Goal: Information Seeking & Learning: Find specific page/section

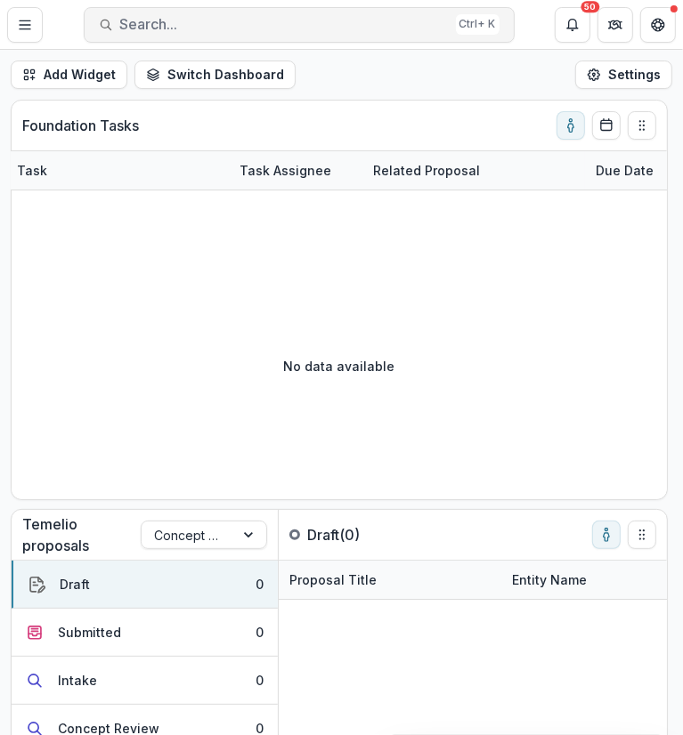
click at [293, 22] on span "Search..." at bounding box center [284, 24] width 328 height 17
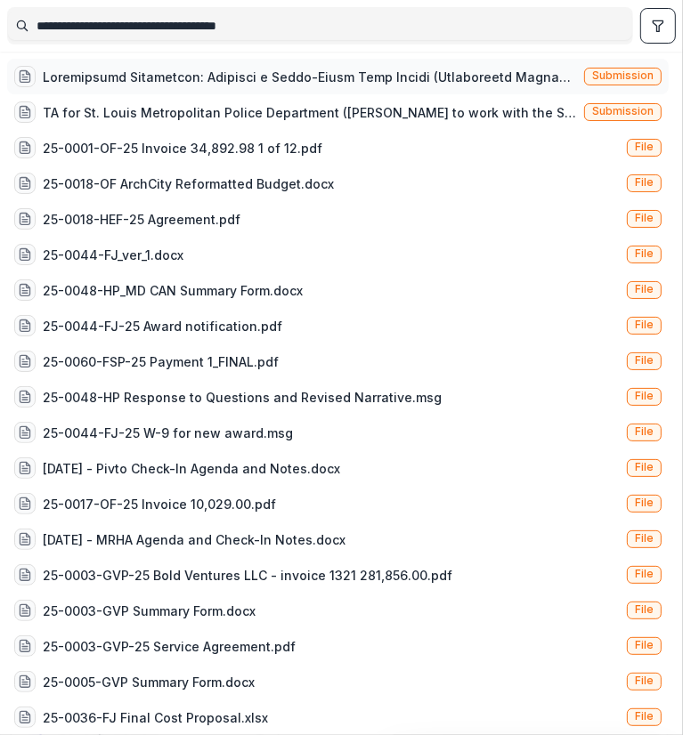
type input "**********"
click at [288, 72] on div at bounding box center [310, 77] width 534 height 19
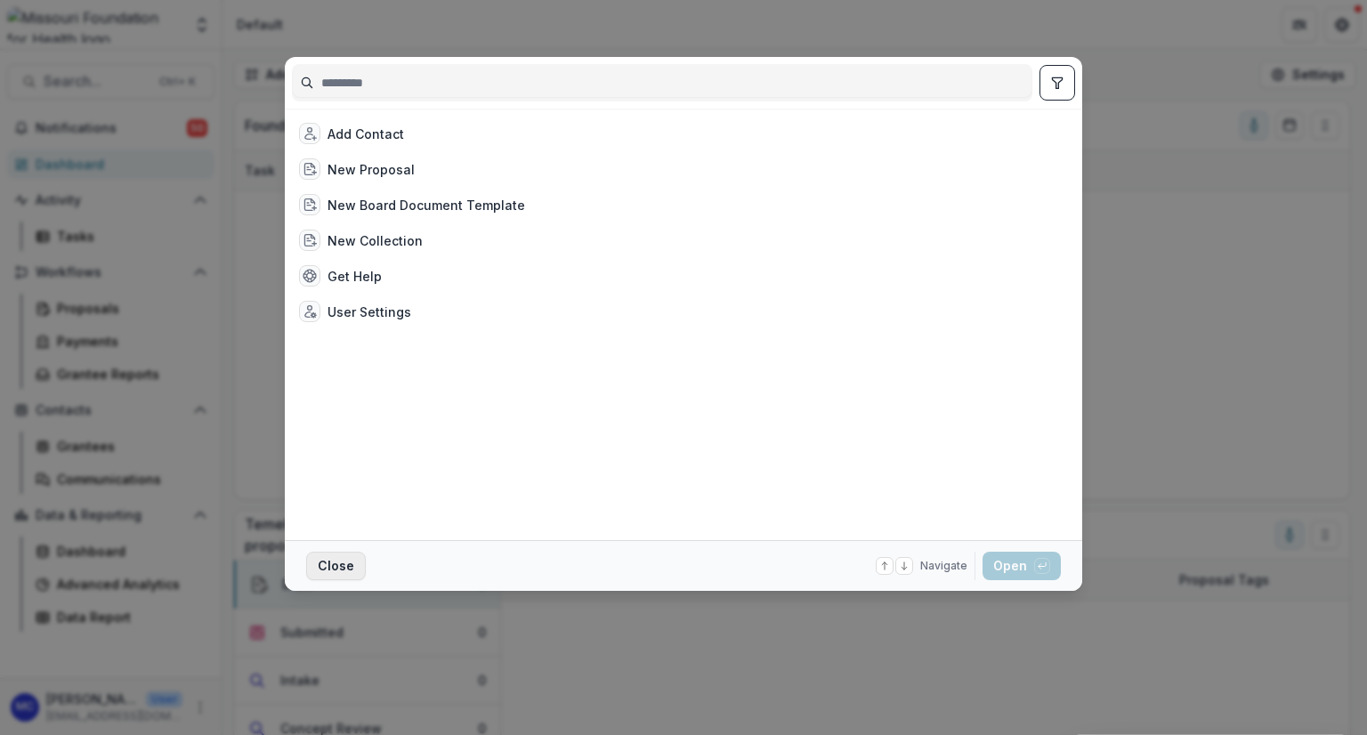
click at [328, 579] on button "Close" at bounding box center [336, 566] width 60 height 28
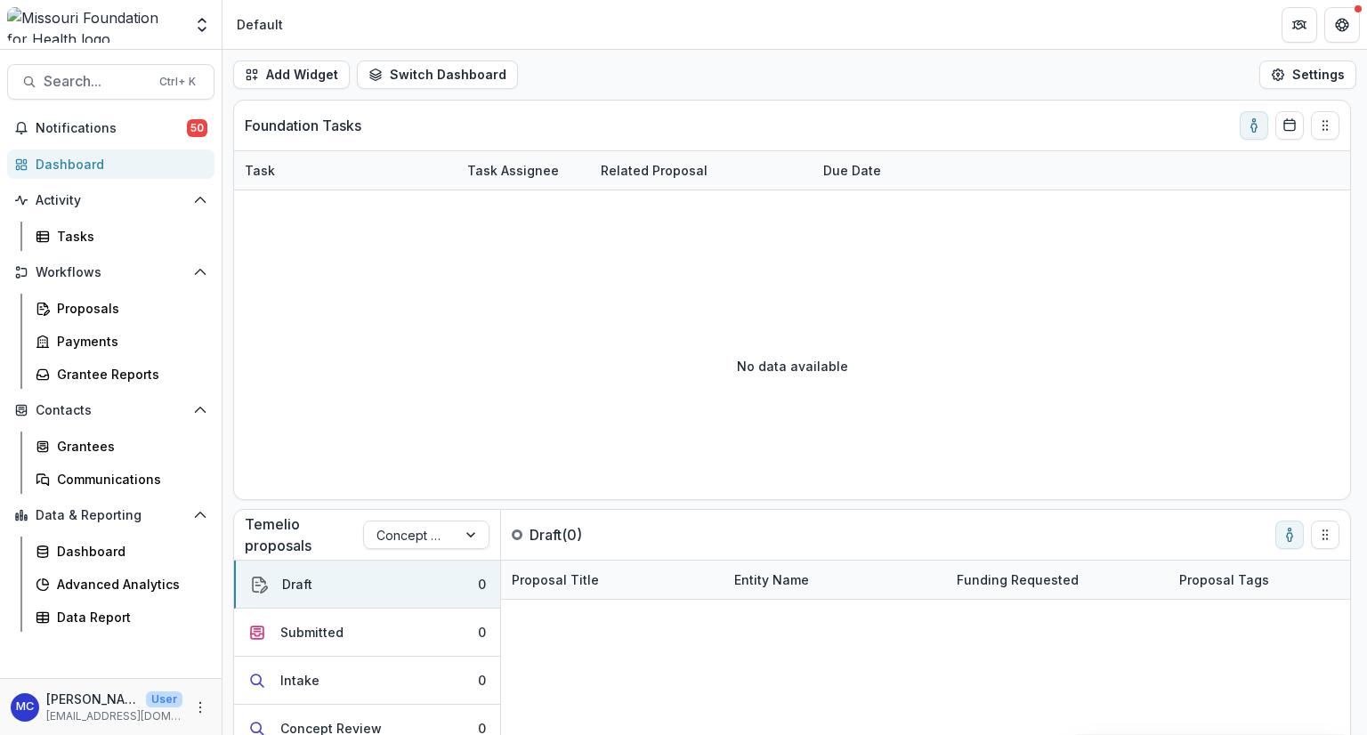
drag, startPoint x: 445, startPoint y: 348, endPoint x: -239, endPoint y: 348, distance: 683.6
click at [0, 348] on html "Skip to content Team Settings Default Search... Ctrl + K Notifications 50 Dashb…" at bounding box center [683, 367] width 1367 height 735
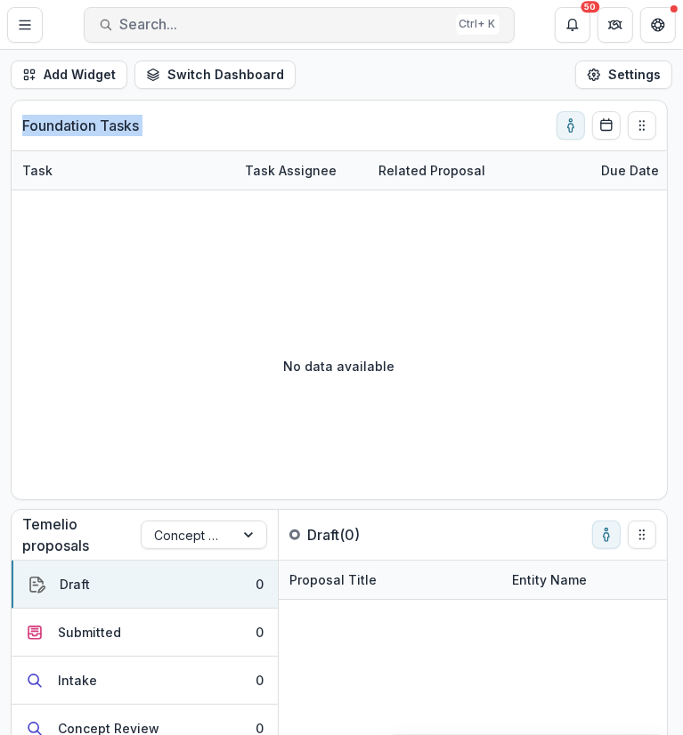
click at [222, 19] on span "Search..." at bounding box center [284, 24] width 328 height 17
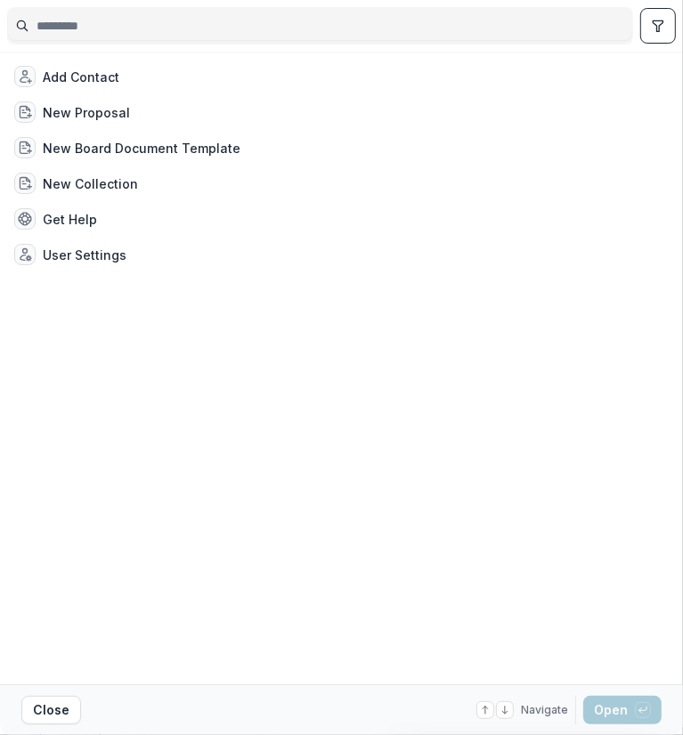
click at [225, 22] on input at bounding box center [320, 26] width 624 height 28
type input "**********"
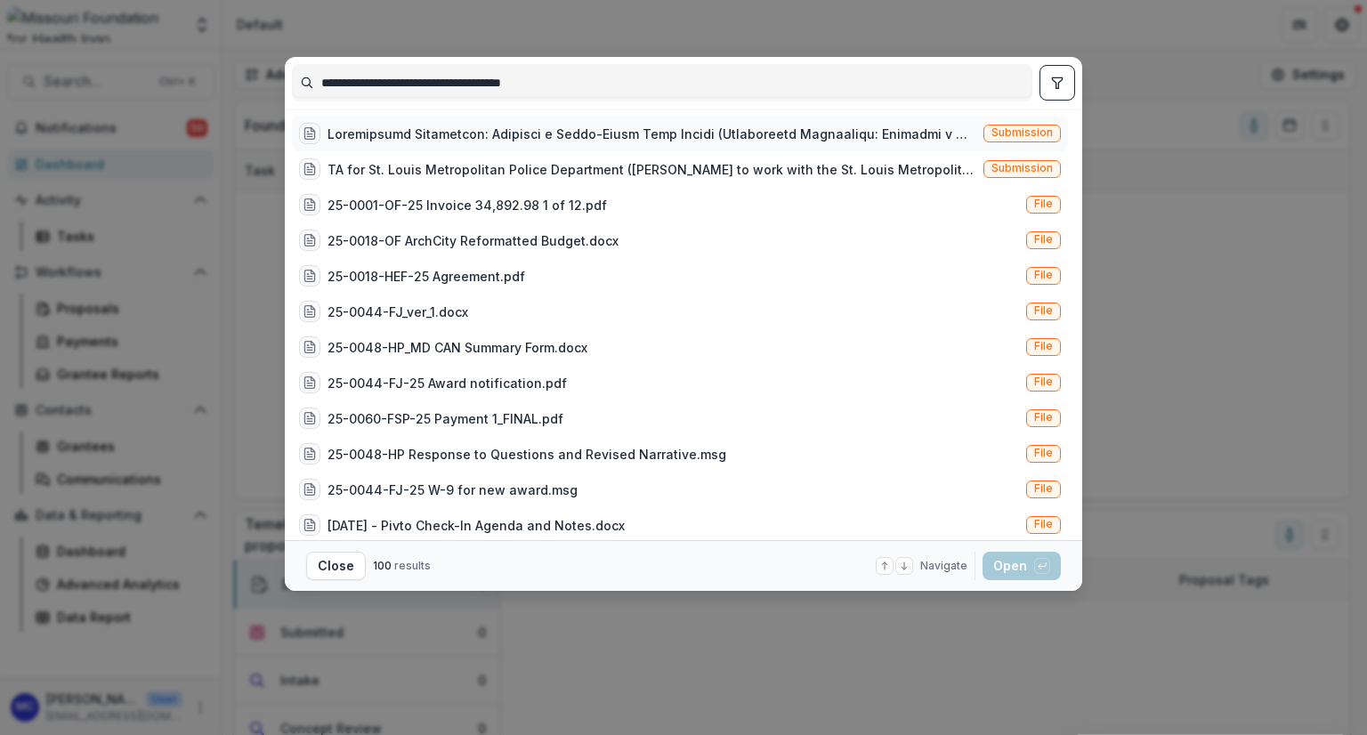
type input "**********"
click at [671, 128] on div at bounding box center [652, 134] width 649 height 19
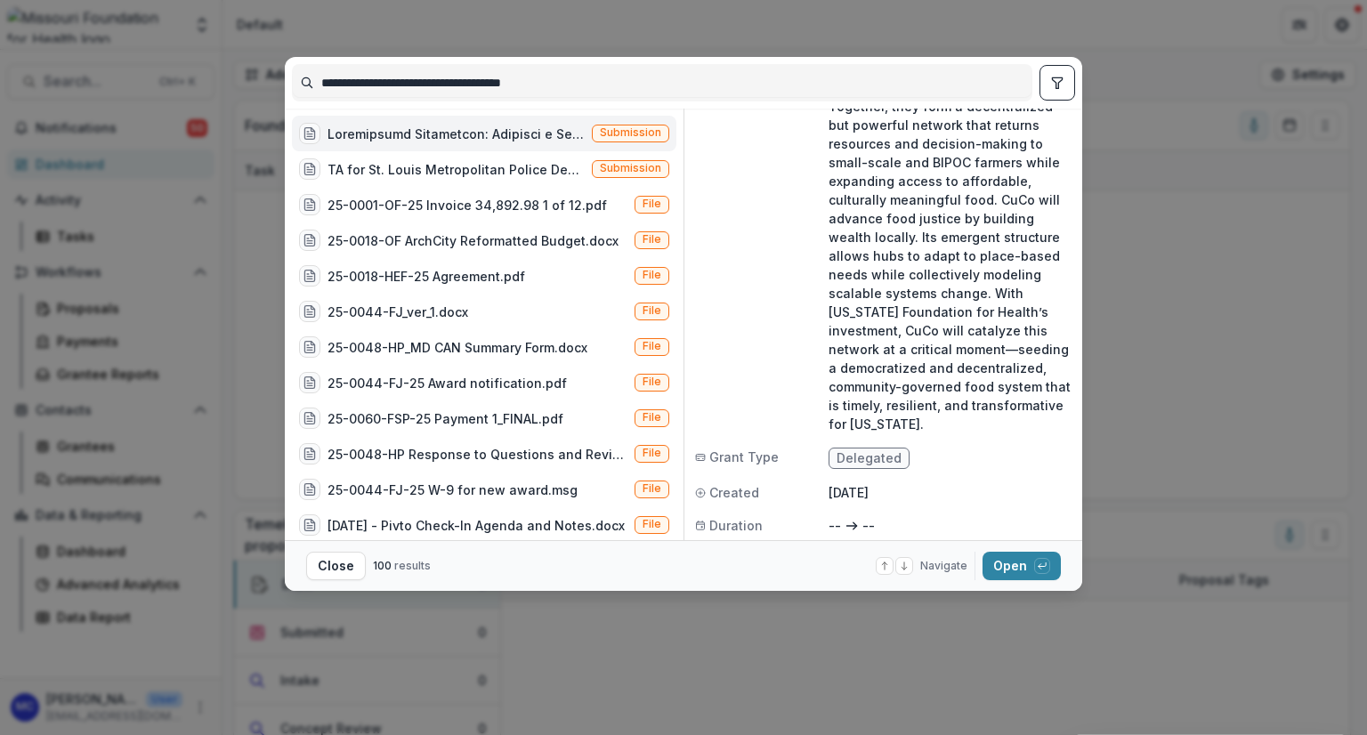
scroll to position [353, 0]
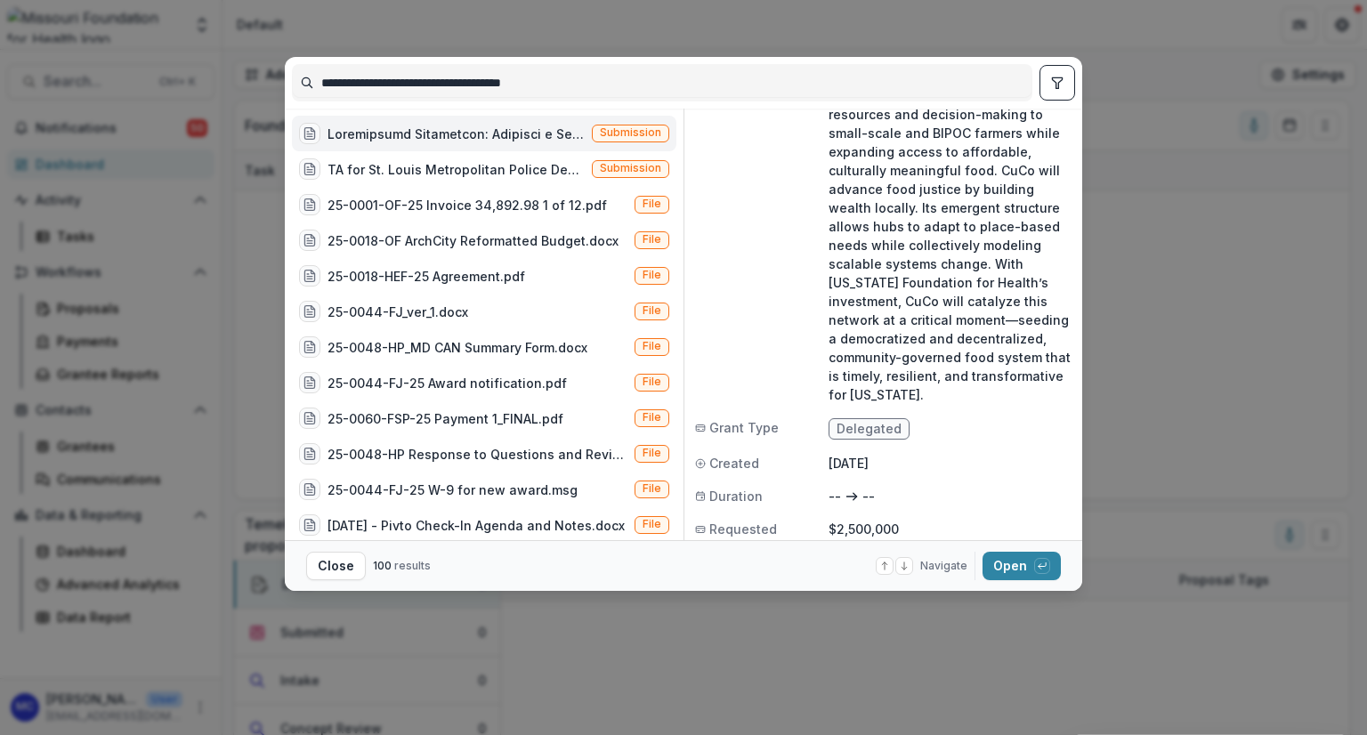
click at [684, 364] on div "**********" at bounding box center [683, 367] width 1367 height 735
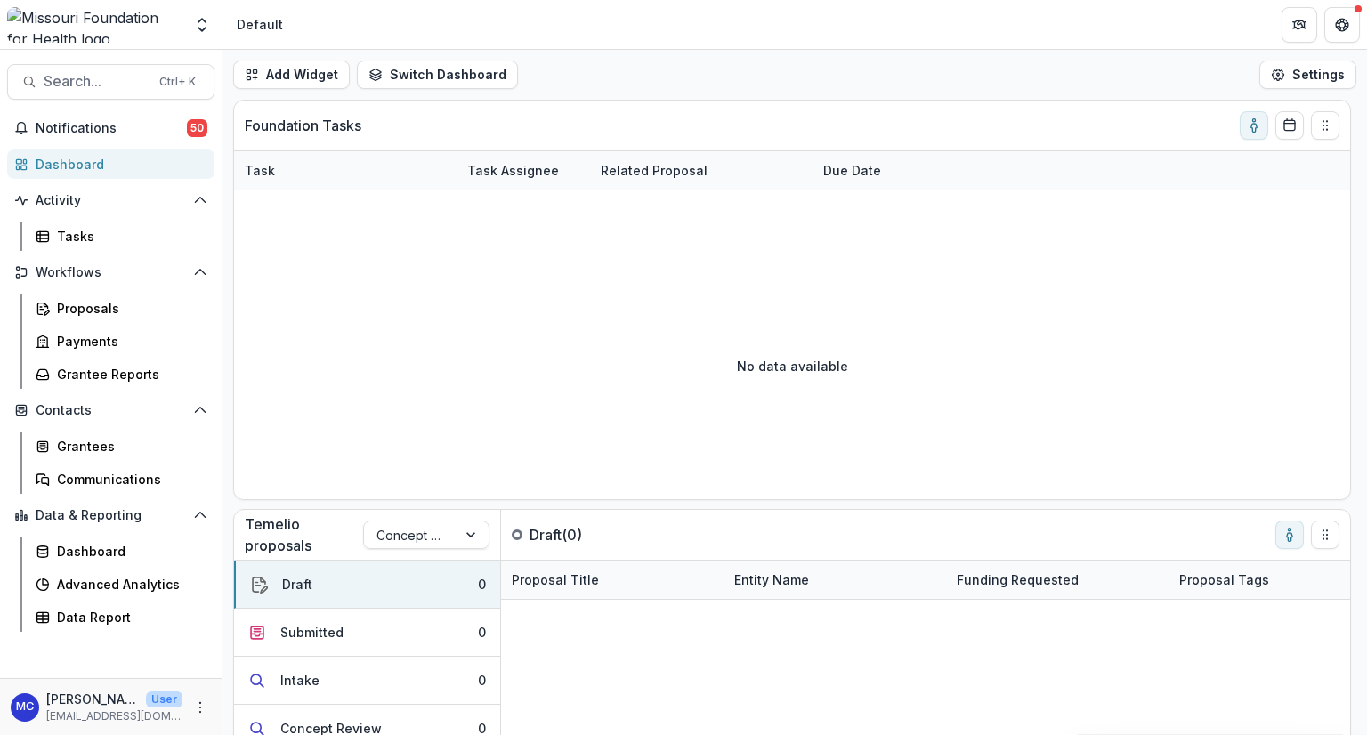
click at [684, 321] on div "No data available" at bounding box center [792, 365] width 1116 height 267
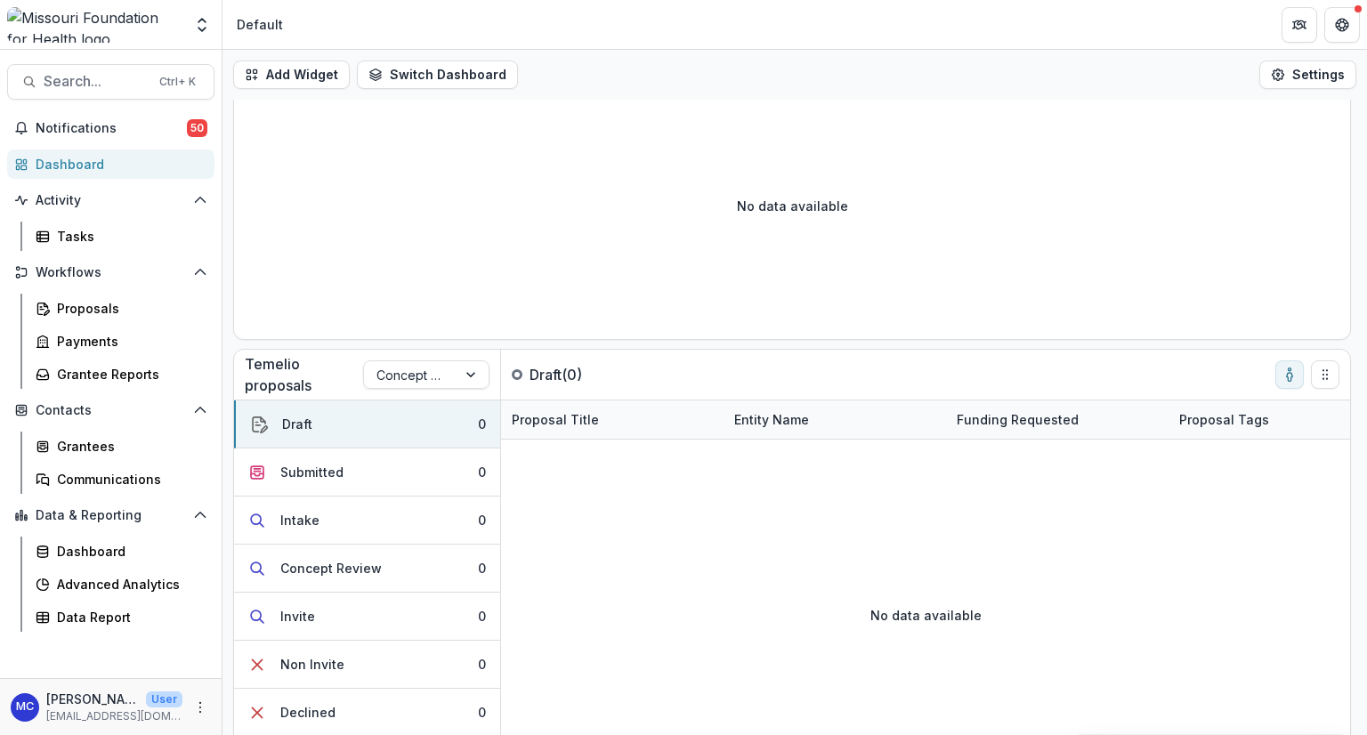
scroll to position [0, 0]
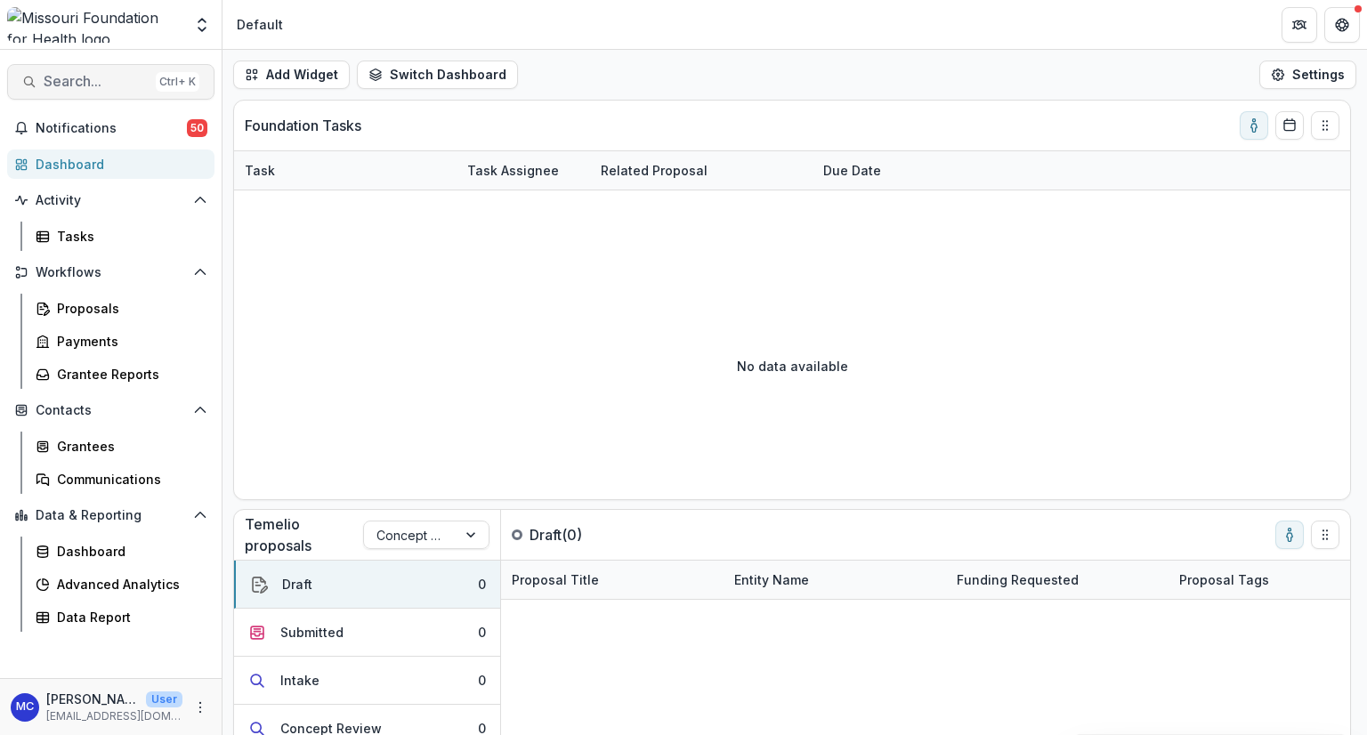
click at [107, 89] on span "Search..." at bounding box center [96, 81] width 105 height 17
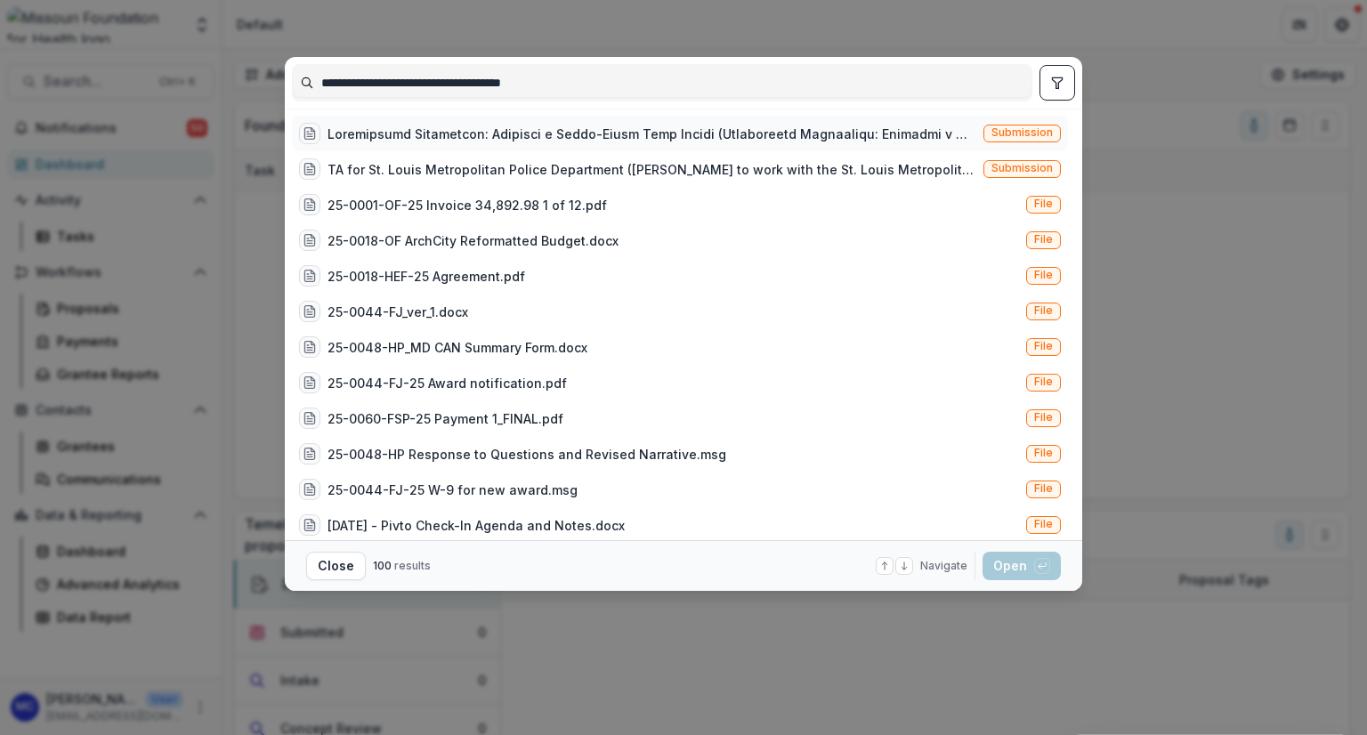
type input "**********"
click at [555, 135] on div at bounding box center [652, 134] width 649 height 19
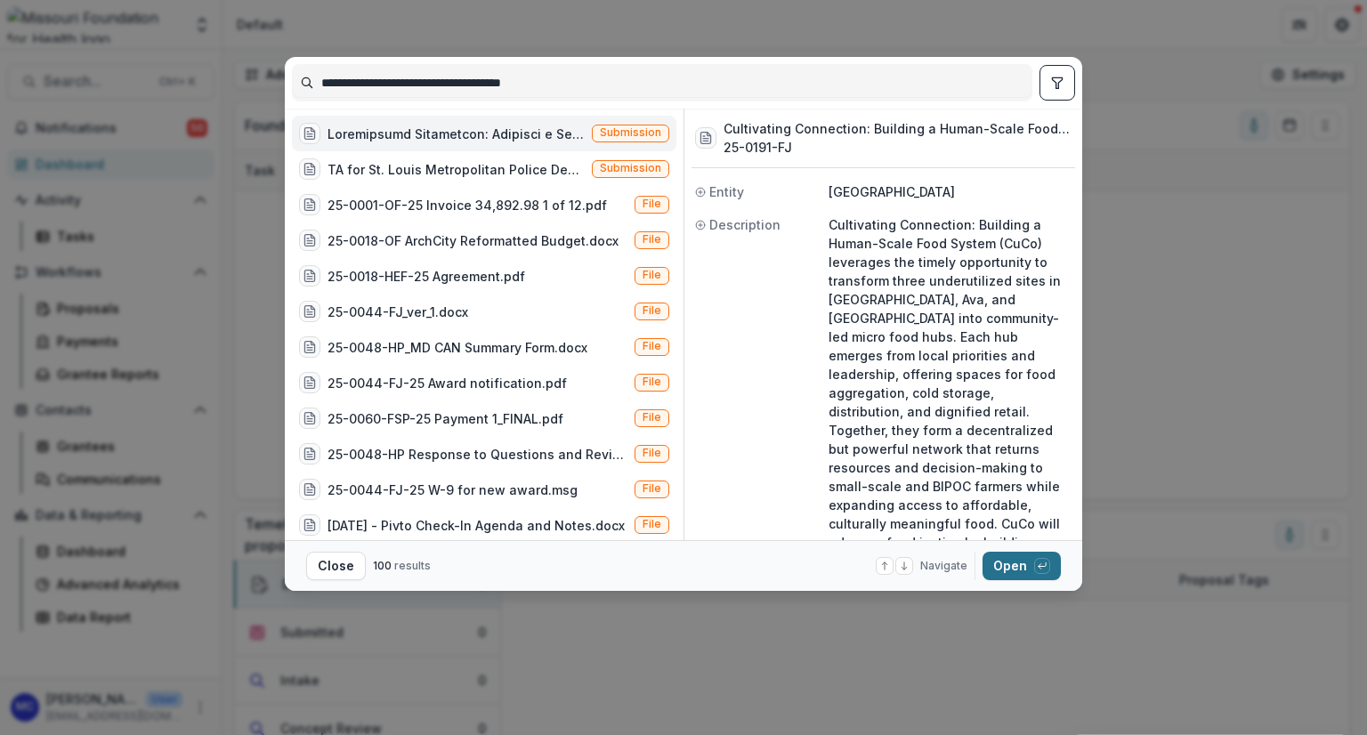
click at [684, 566] on icon "button" at bounding box center [1042, 566] width 11 height 11
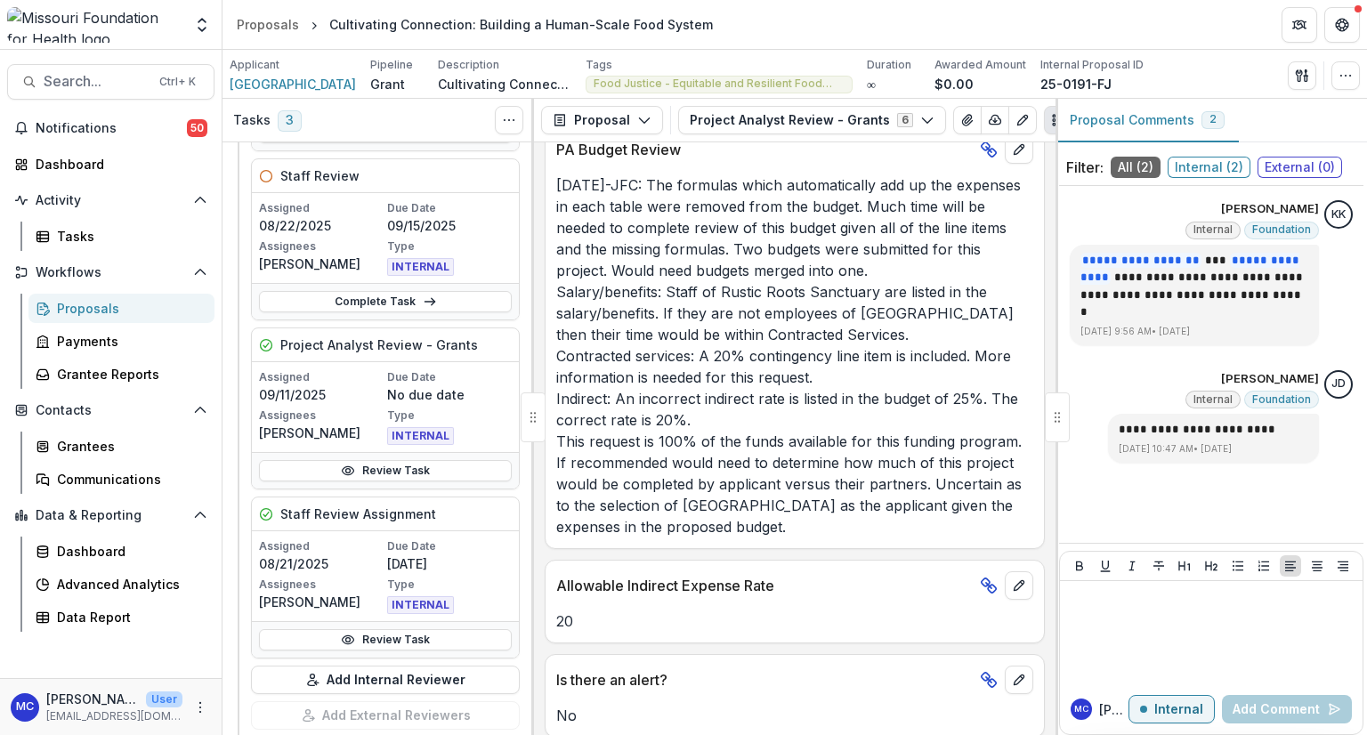
scroll to position [3279, 0]
click at [638, 124] on icon "button" at bounding box center [644, 120] width 14 height 14
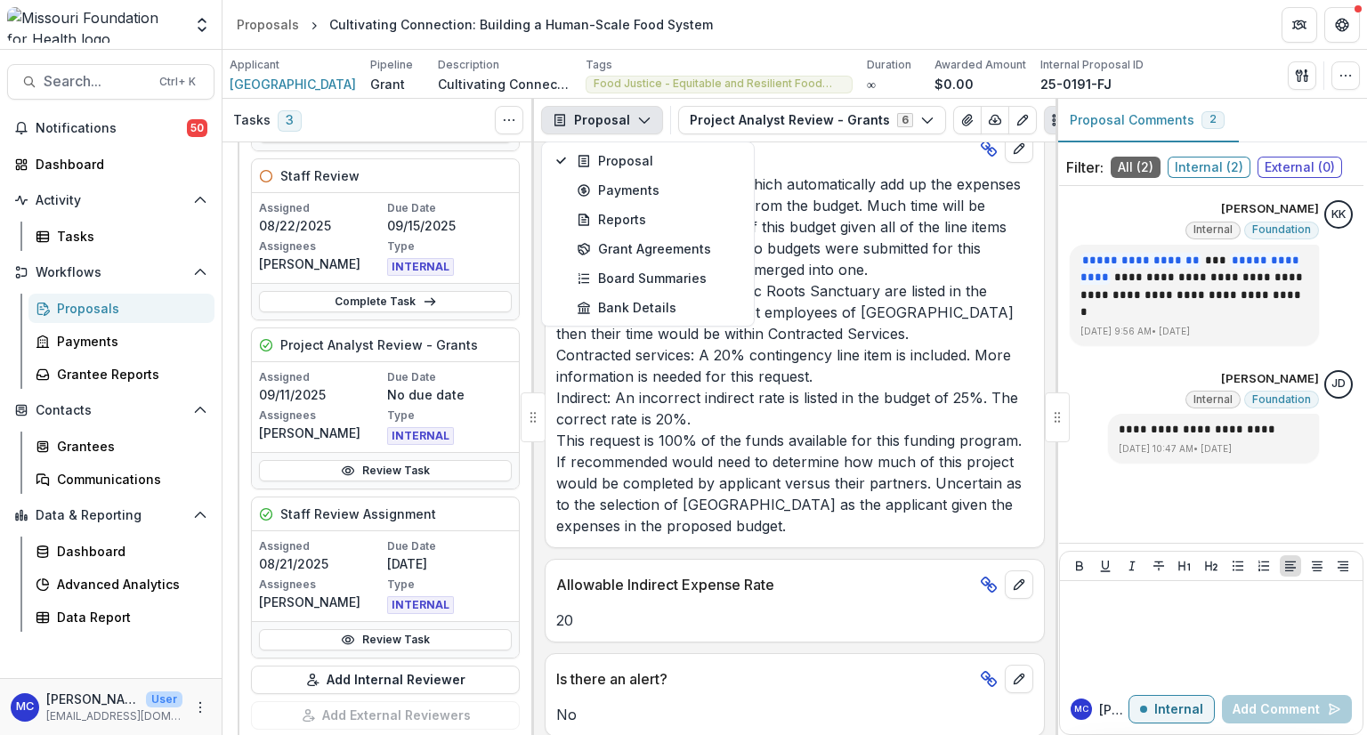
click at [638, 124] on icon "button" at bounding box center [644, 120] width 14 height 14
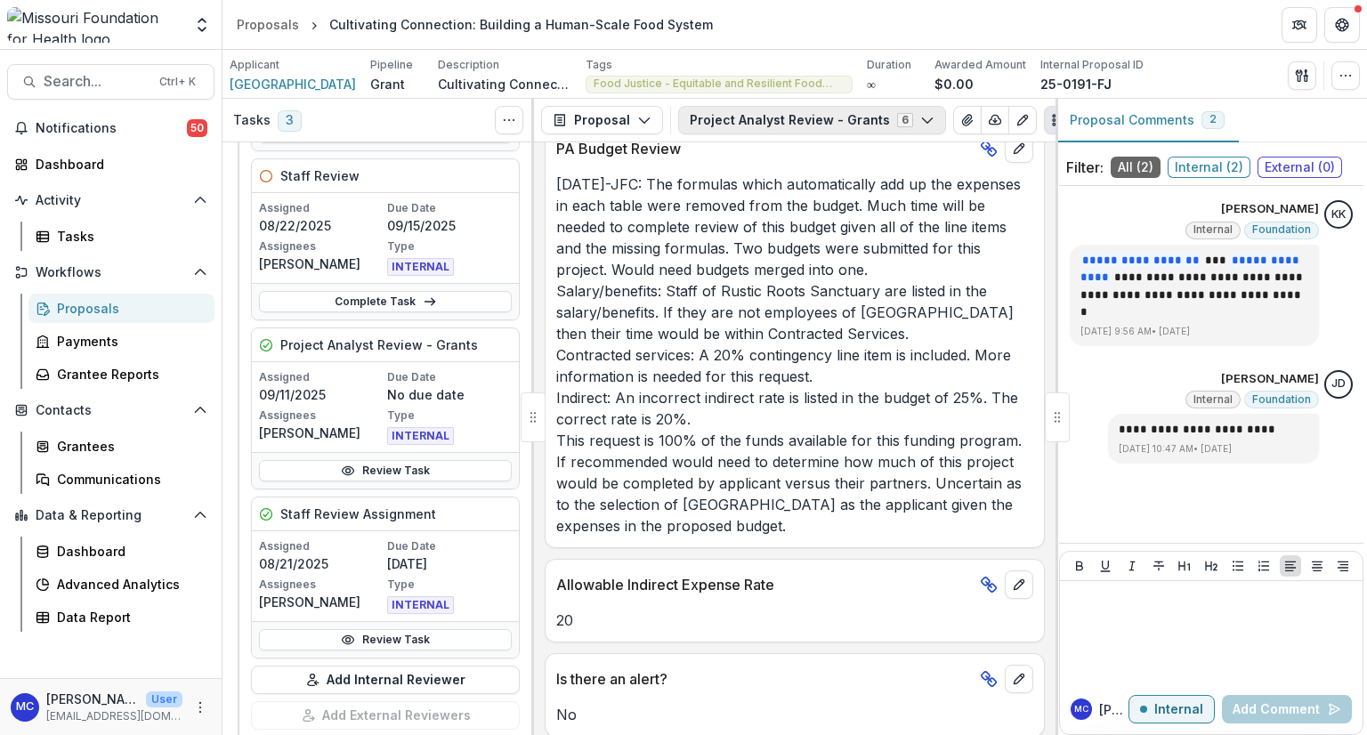
click at [682, 122] on button "Project Analyst Review - Grants 6" at bounding box center [812, 120] width 268 height 28
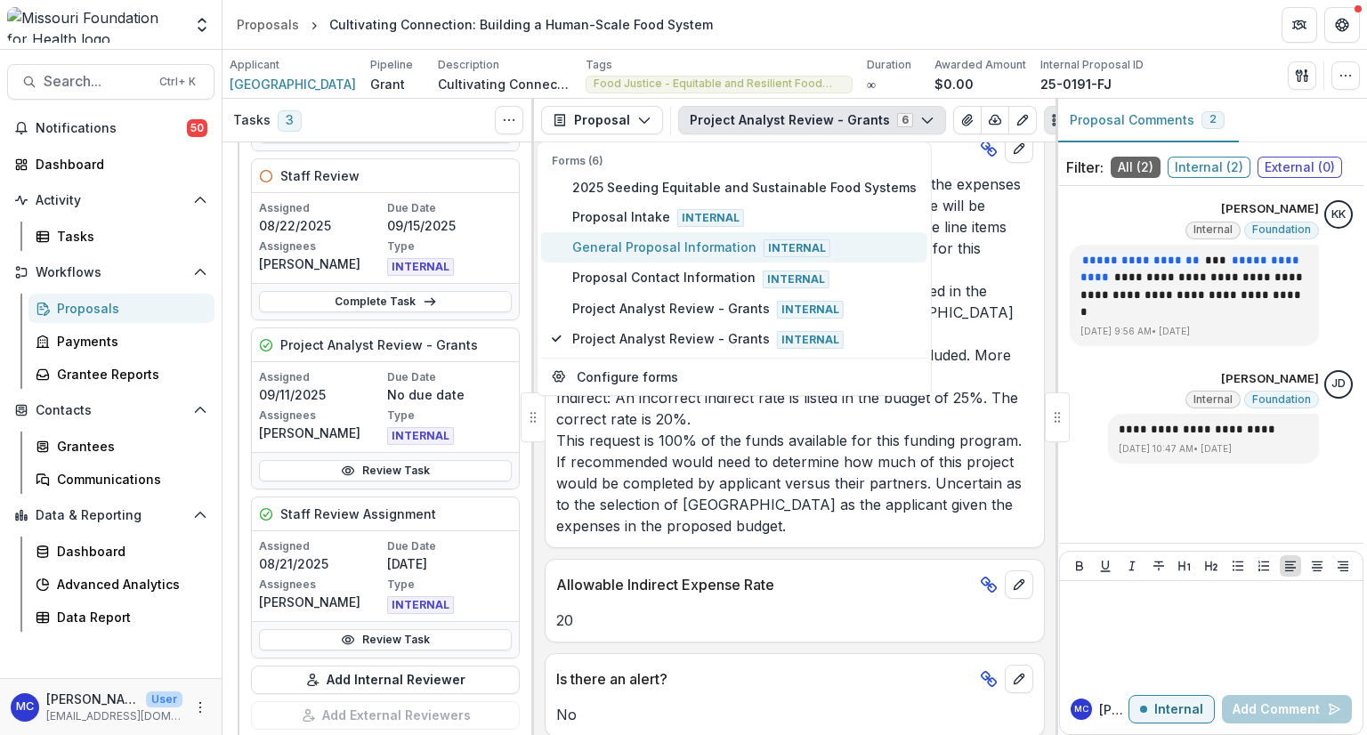
click at [684, 256] on button "General Proposal Information Internal" at bounding box center [734, 247] width 386 height 30
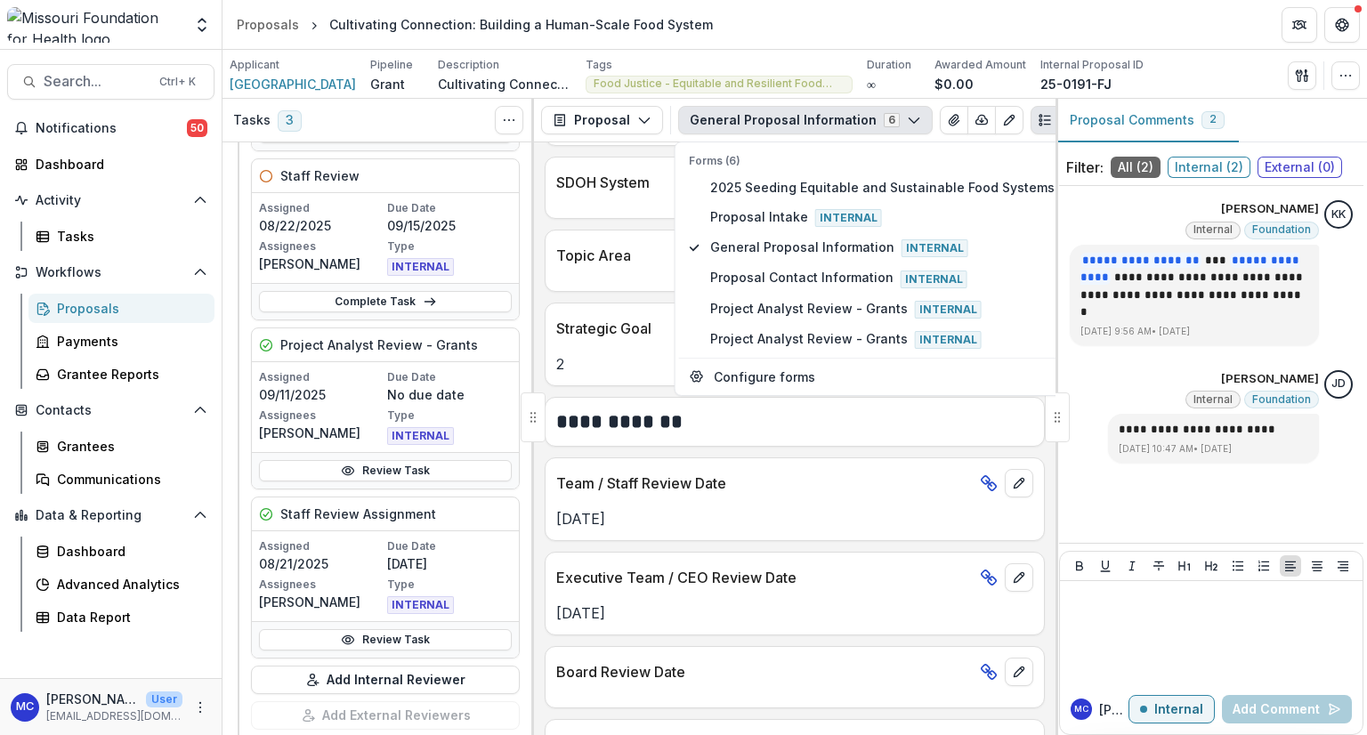
scroll to position [2539, 0]
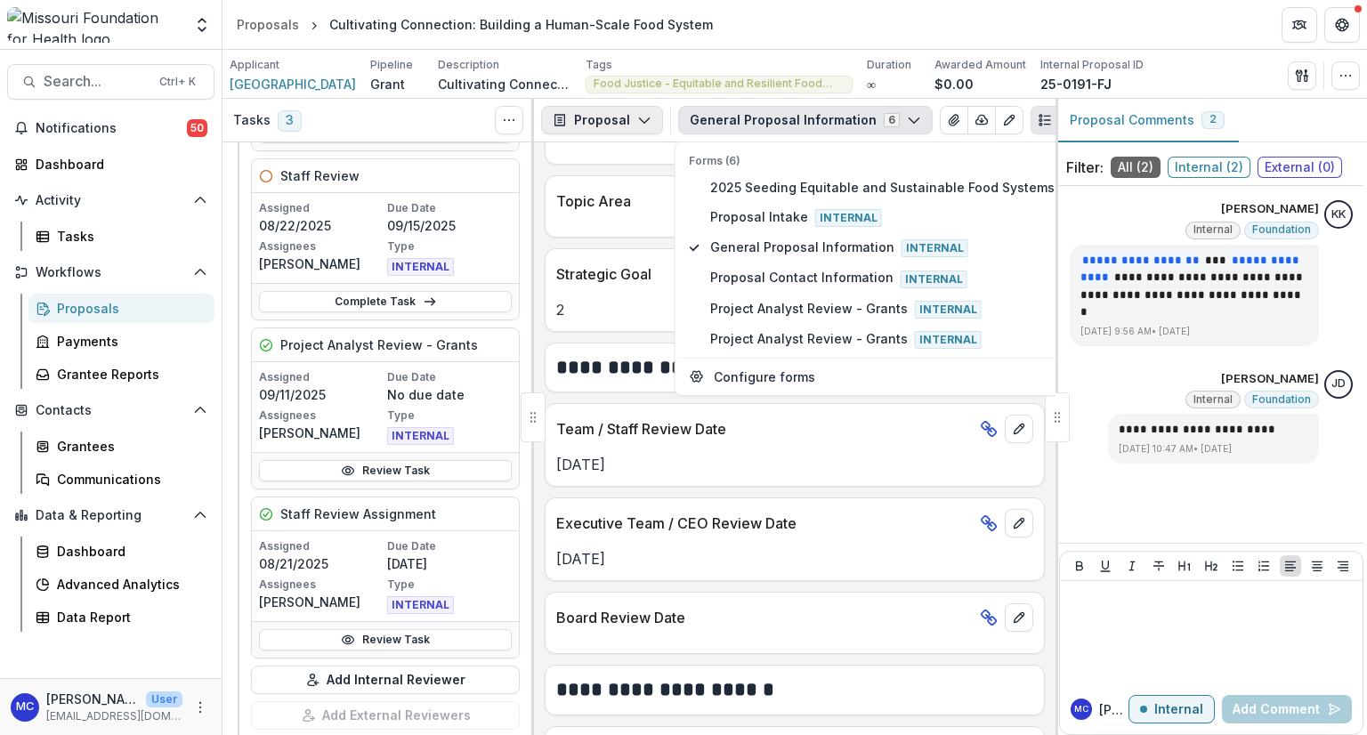
click at [636, 128] on button "Proposal" at bounding box center [602, 120] width 122 height 28
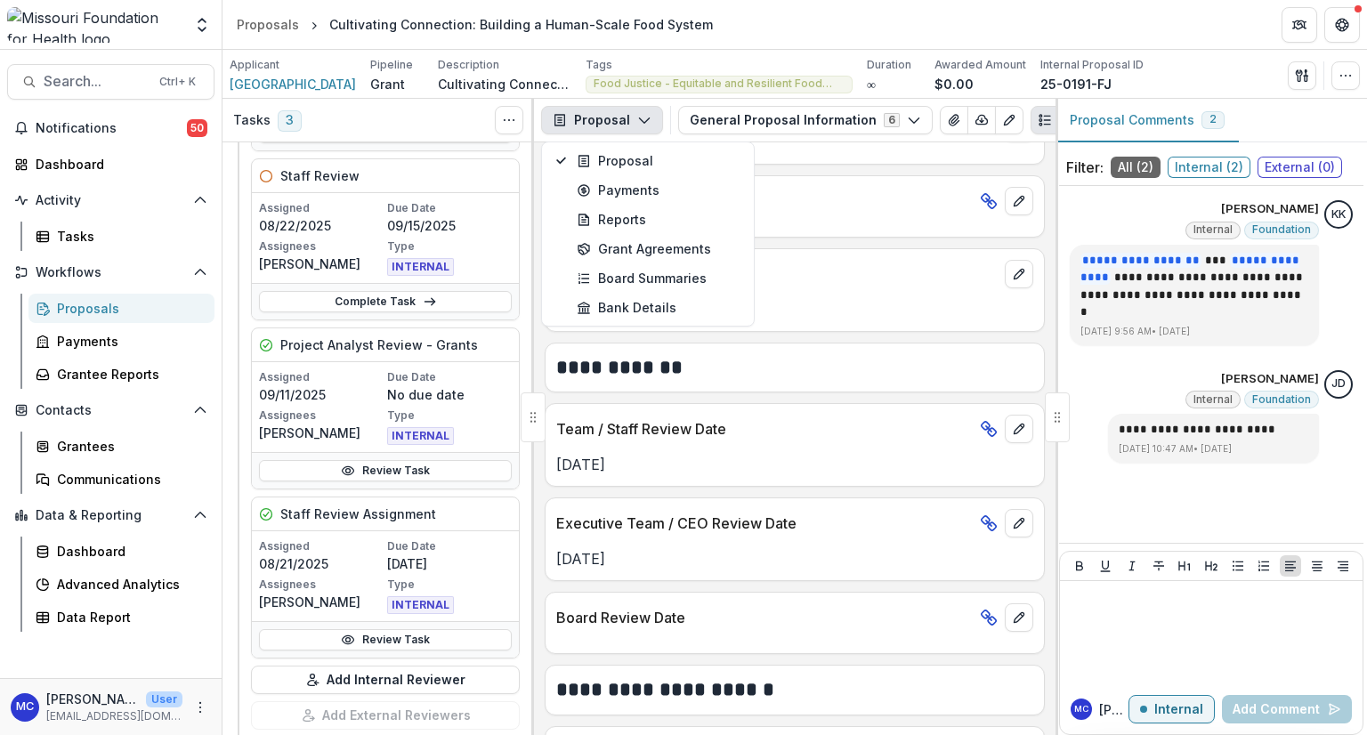
click at [636, 128] on button "Proposal" at bounding box center [602, 120] width 122 height 28
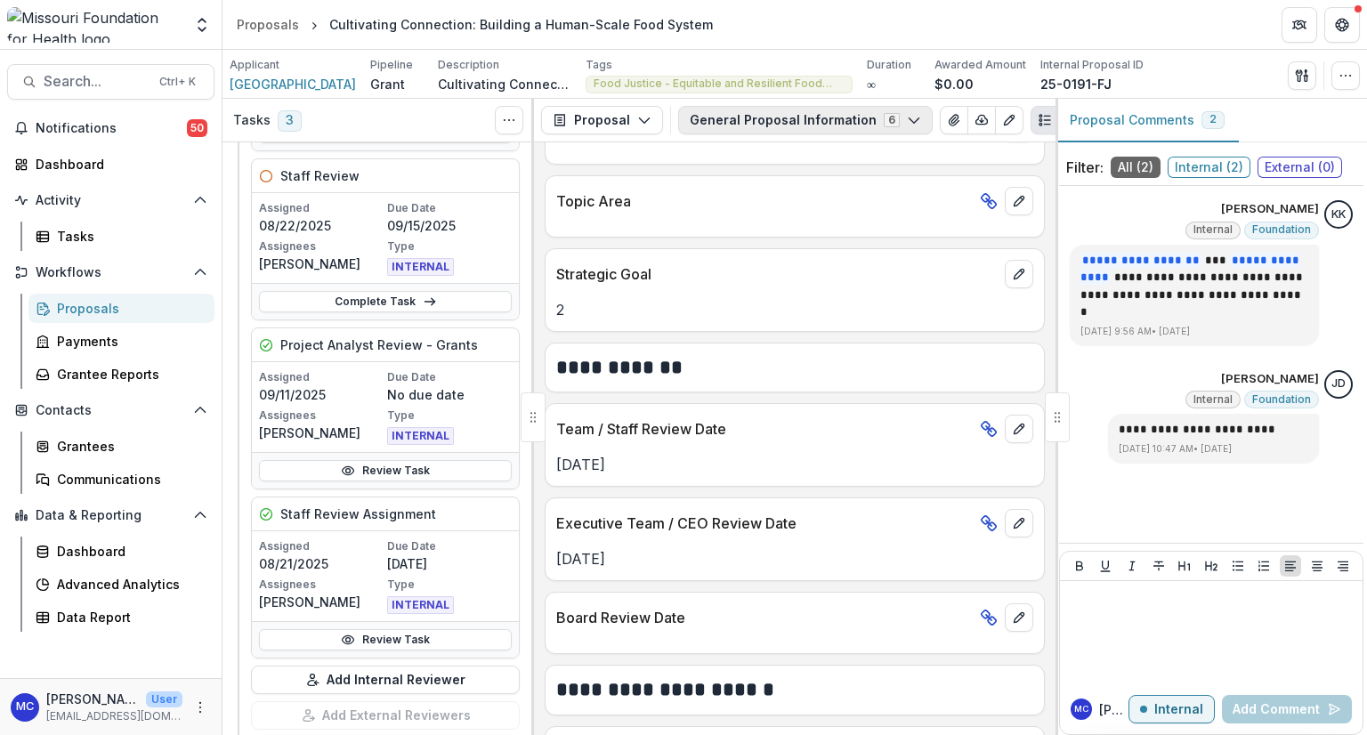
click at [684, 108] on button "General Proposal Information 6" at bounding box center [805, 120] width 255 height 28
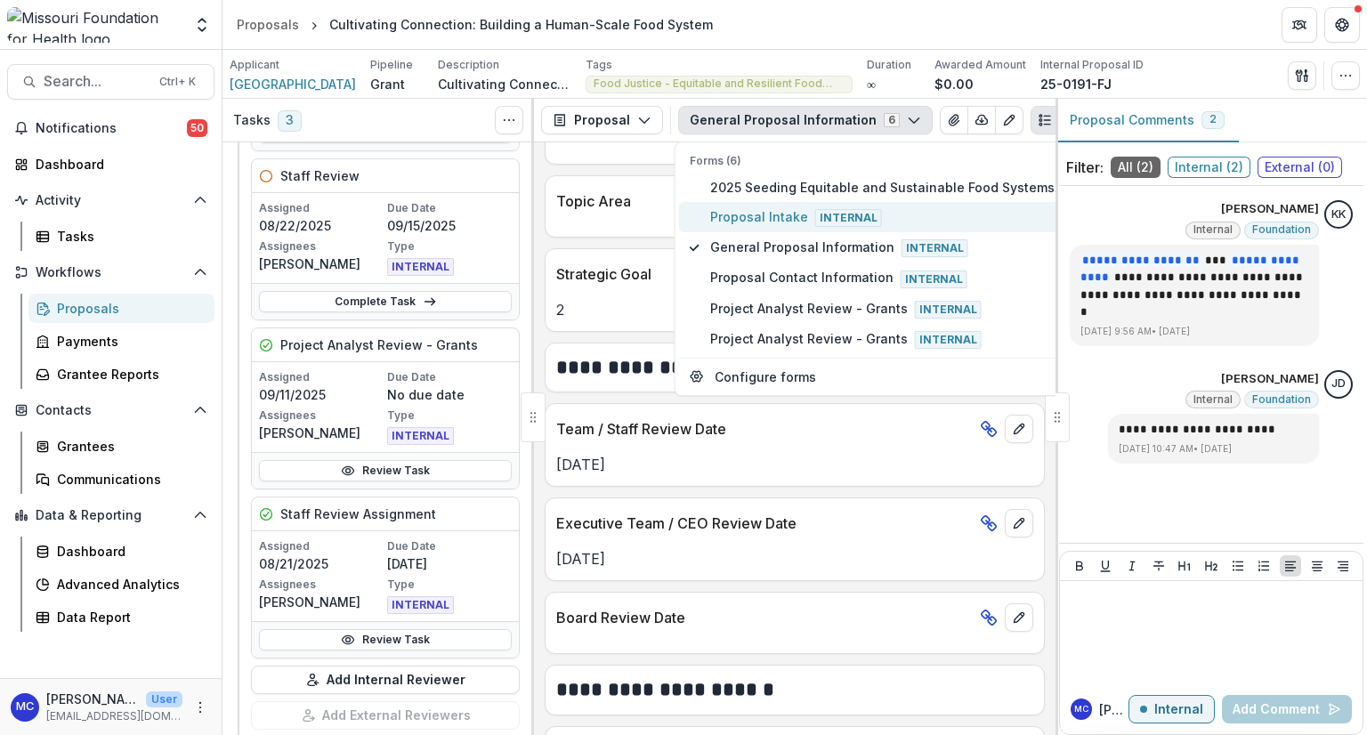
click at [684, 218] on span "Proposal Intake Internal" at bounding box center [882, 217] width 344 height 20
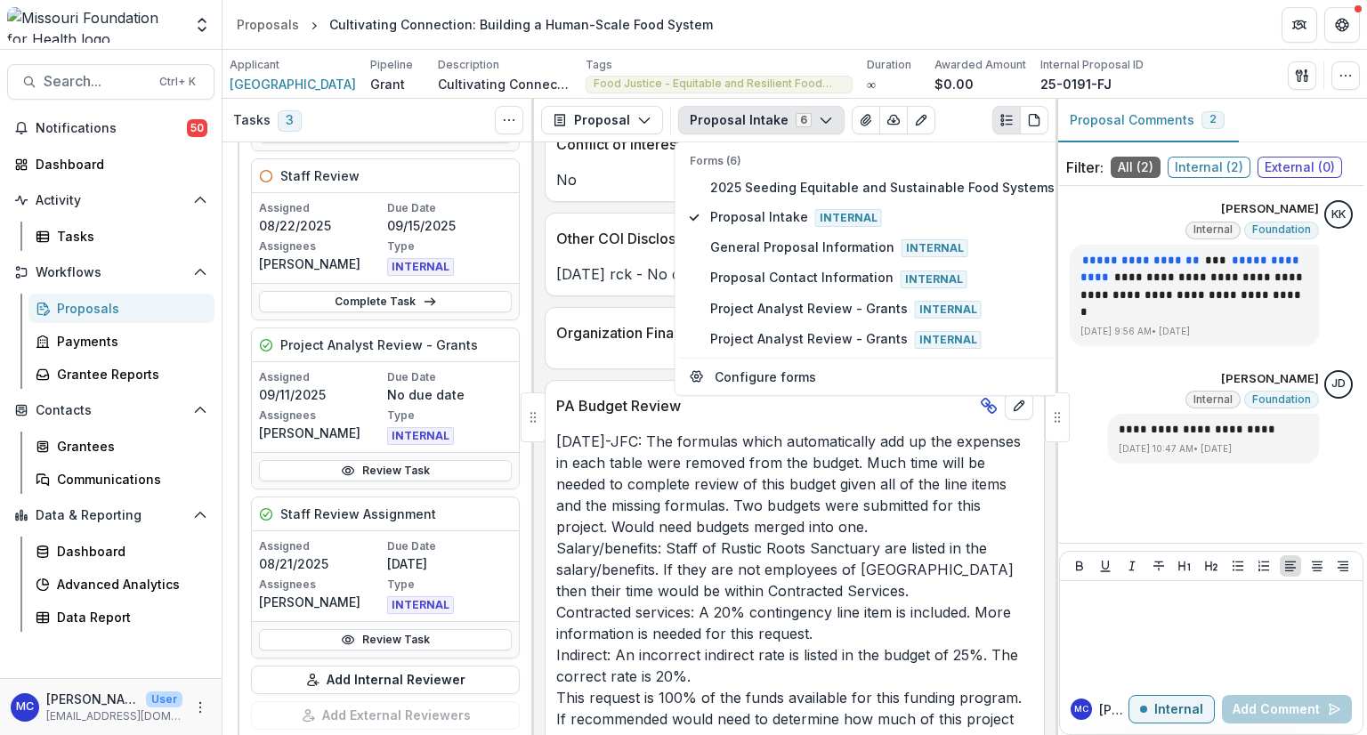
scroll to position [4440, 0]
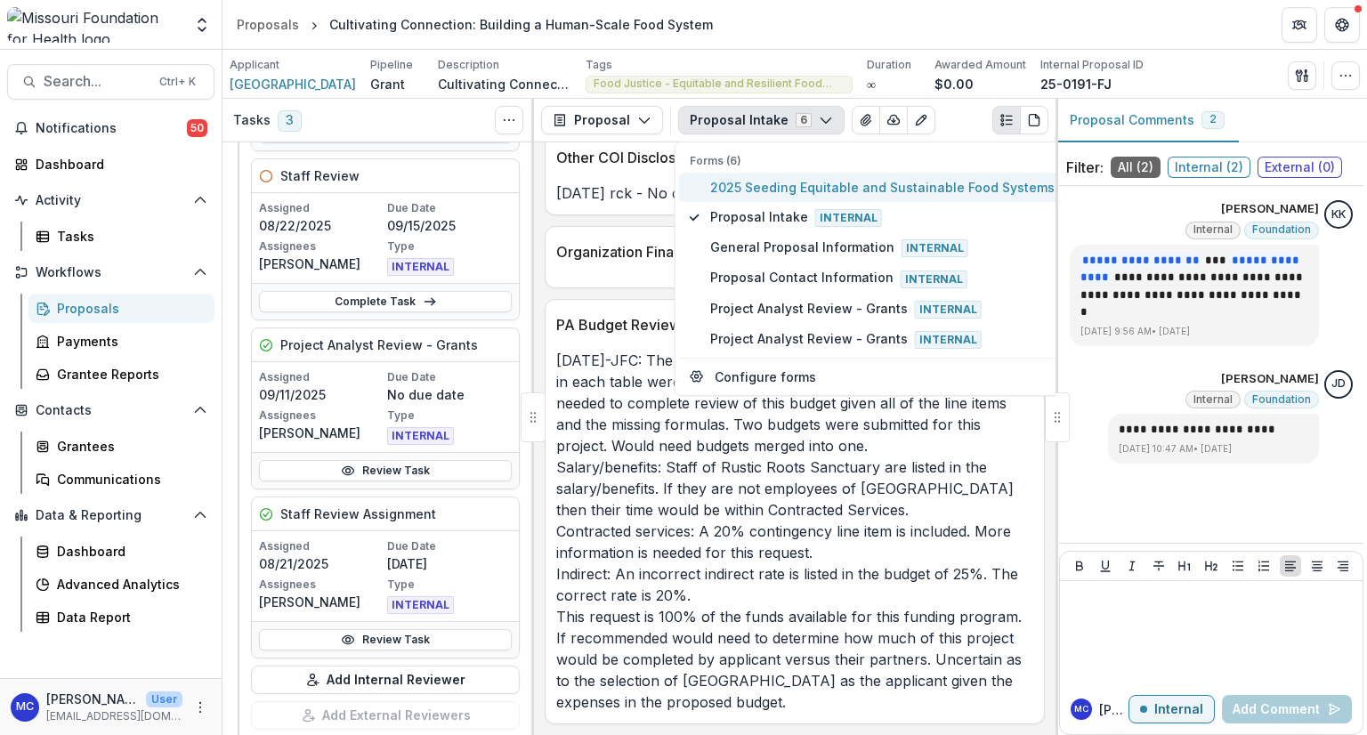
click at [684, 186] on span "2025 Seeding Equitable and Sustainable Food Systems" at bounding box center [882, 187] width 344 height 19
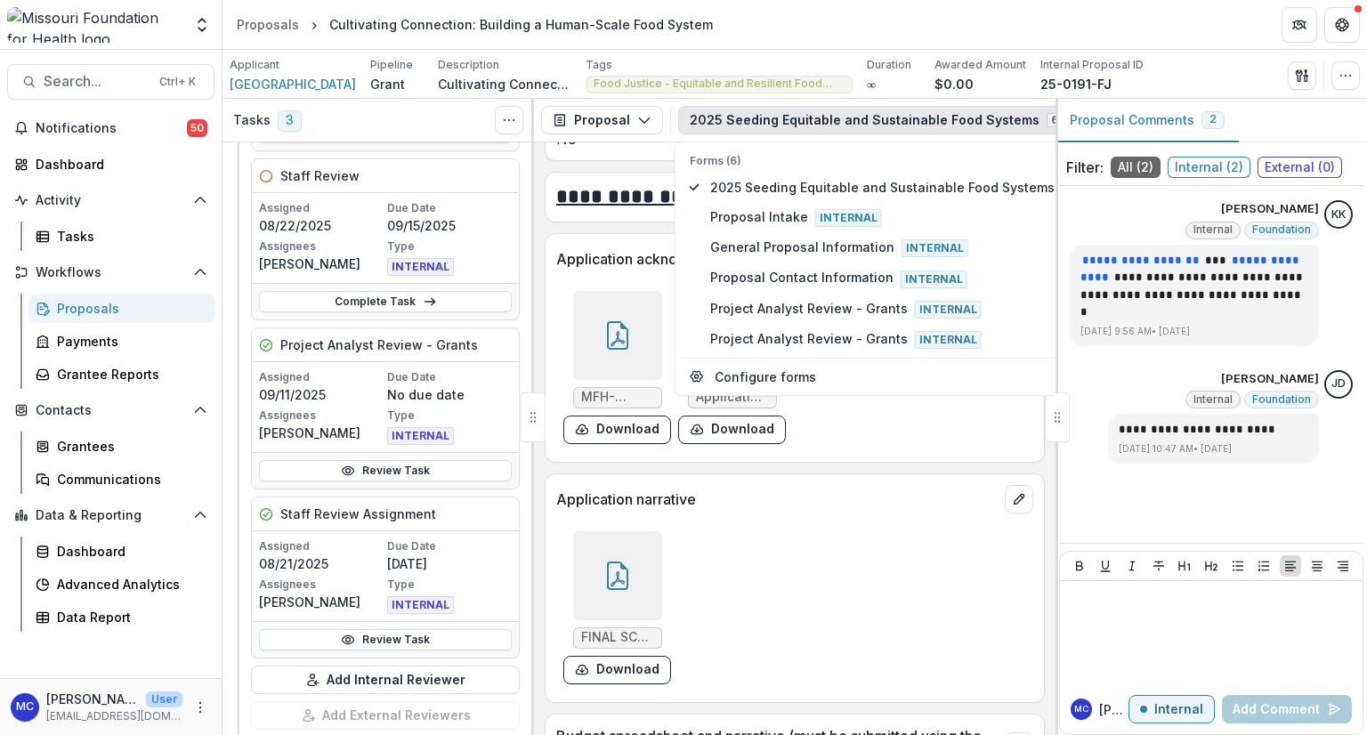
scroll to position [6133, 0]
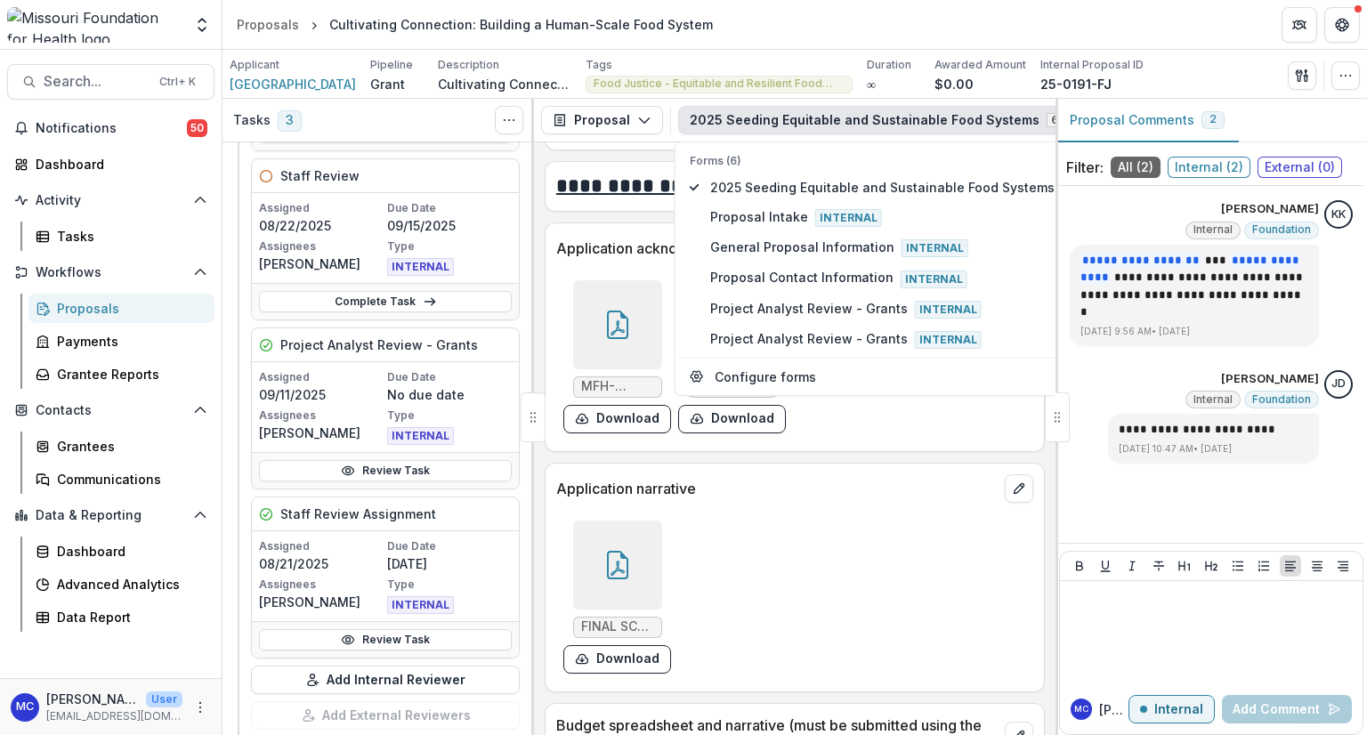
click at [684, 514] on div "FINAL SCG RRS OFHC MFH Seeding Equitable and Sustainable Local Food Systems 8.1…" at bounding box center [794, 597] width 477 height 167
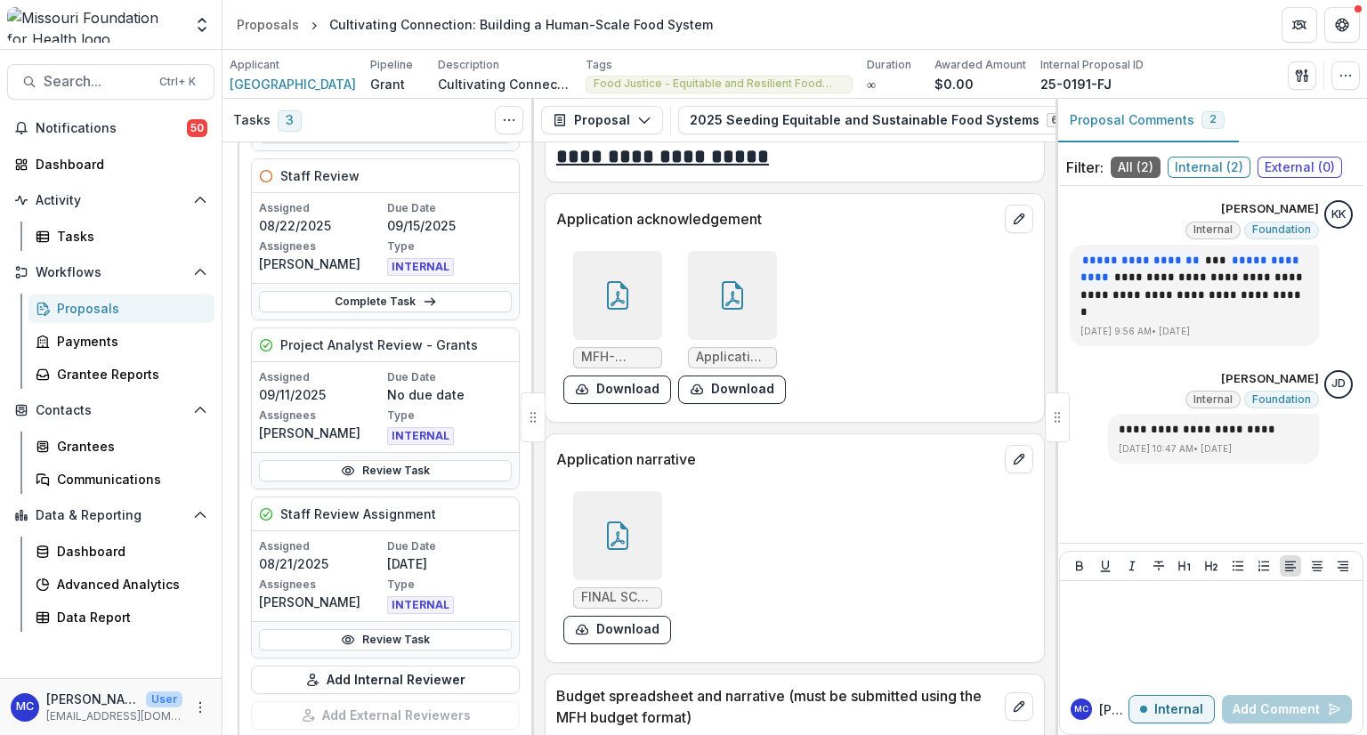
scroll to position [6163, 0]
click at [623, 490] on div at bounding box center [617, 534] width 89 height 89
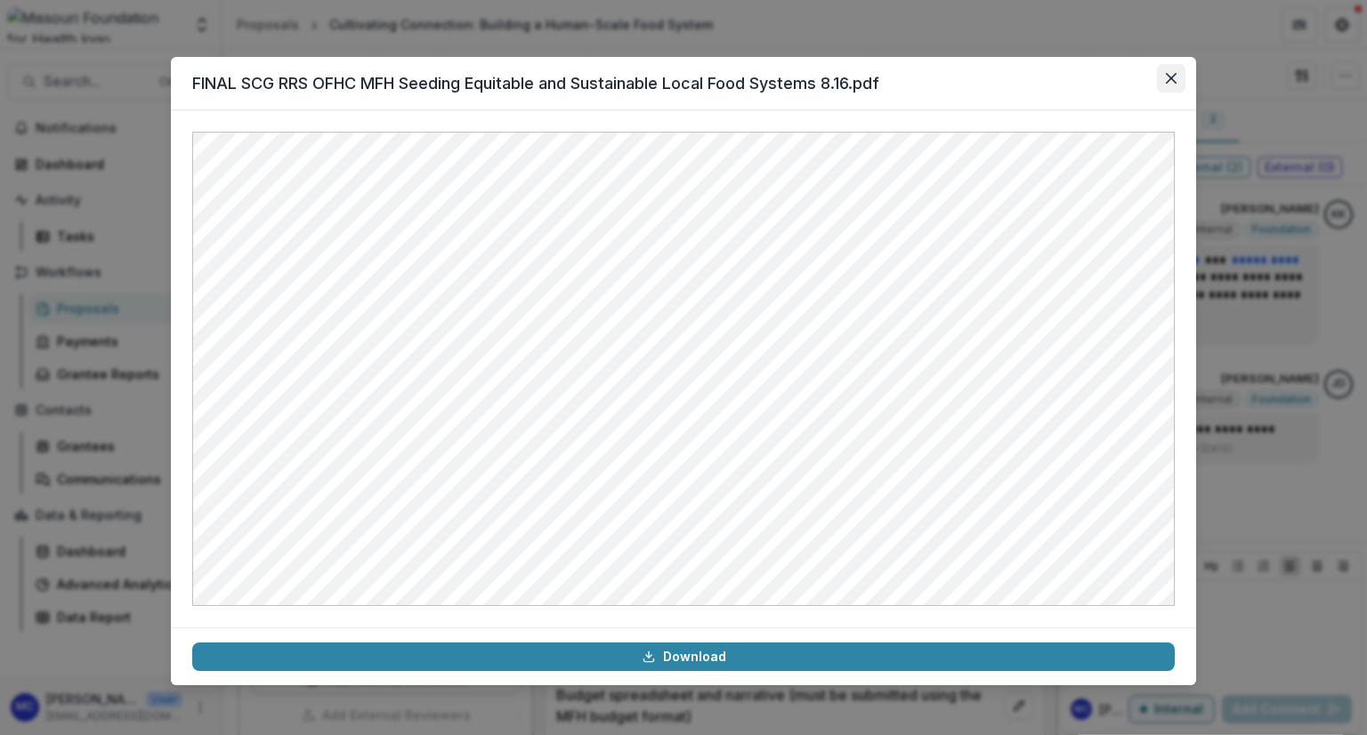
click at [684, 79] on icon "Close" at bounding box center [1171, 78] width 11 height 11
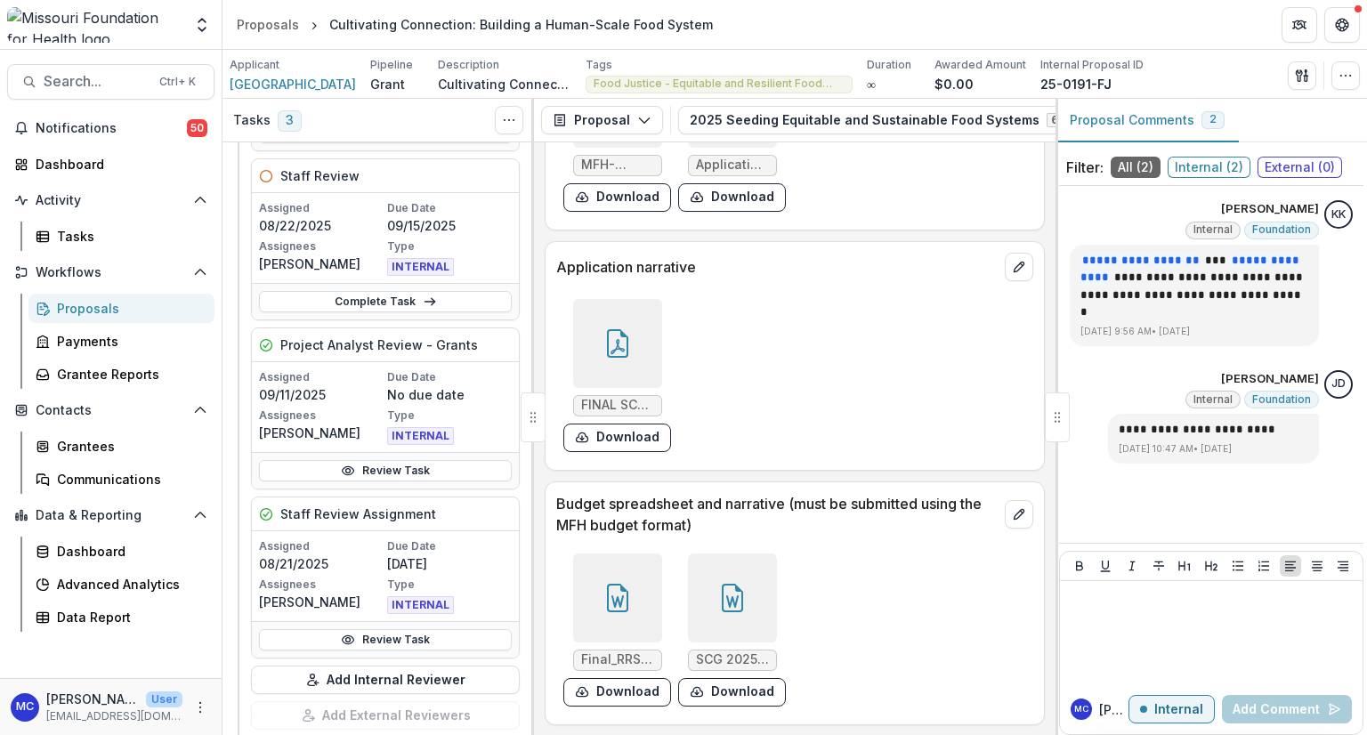
scroll to position [6353, 0]
click at [634, 555] on div at bounding box center [617, 599] width 89 height 89
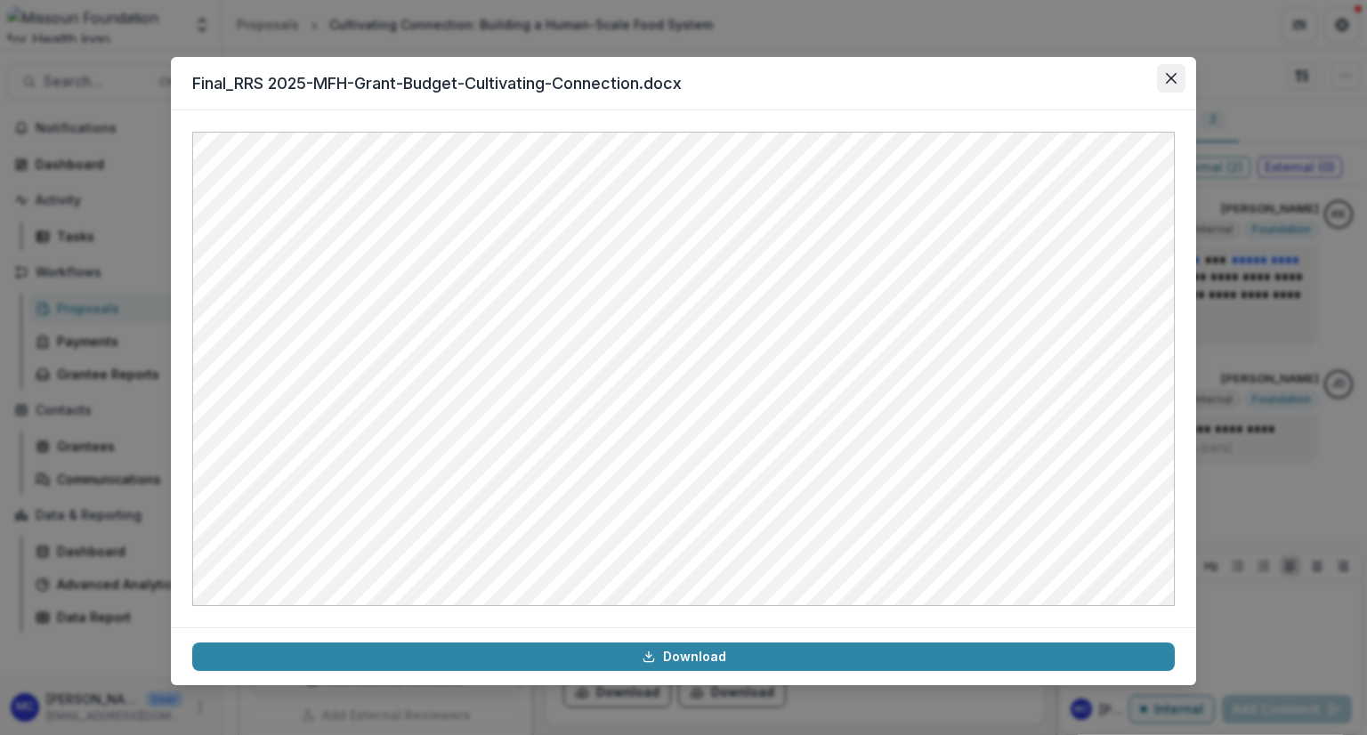
click at [684, 90] on button "Close" at bounding box center [1171, 78] width 28 height 28
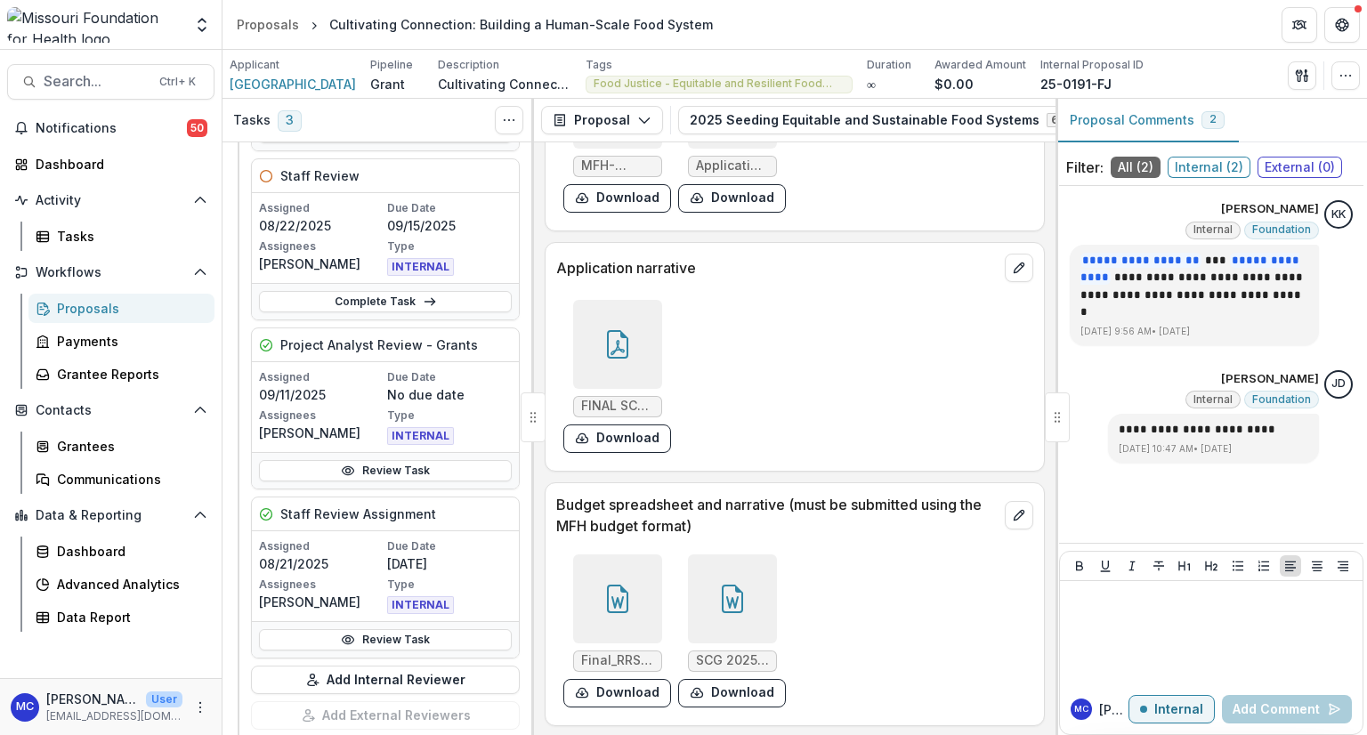
click at [684, 293] on div "FINAL SCG RRS OFHC MFH Seeding Equitable and Sustainable Local Food Systems 8.1…" at bounding box center [794, 376] width 477 height 167
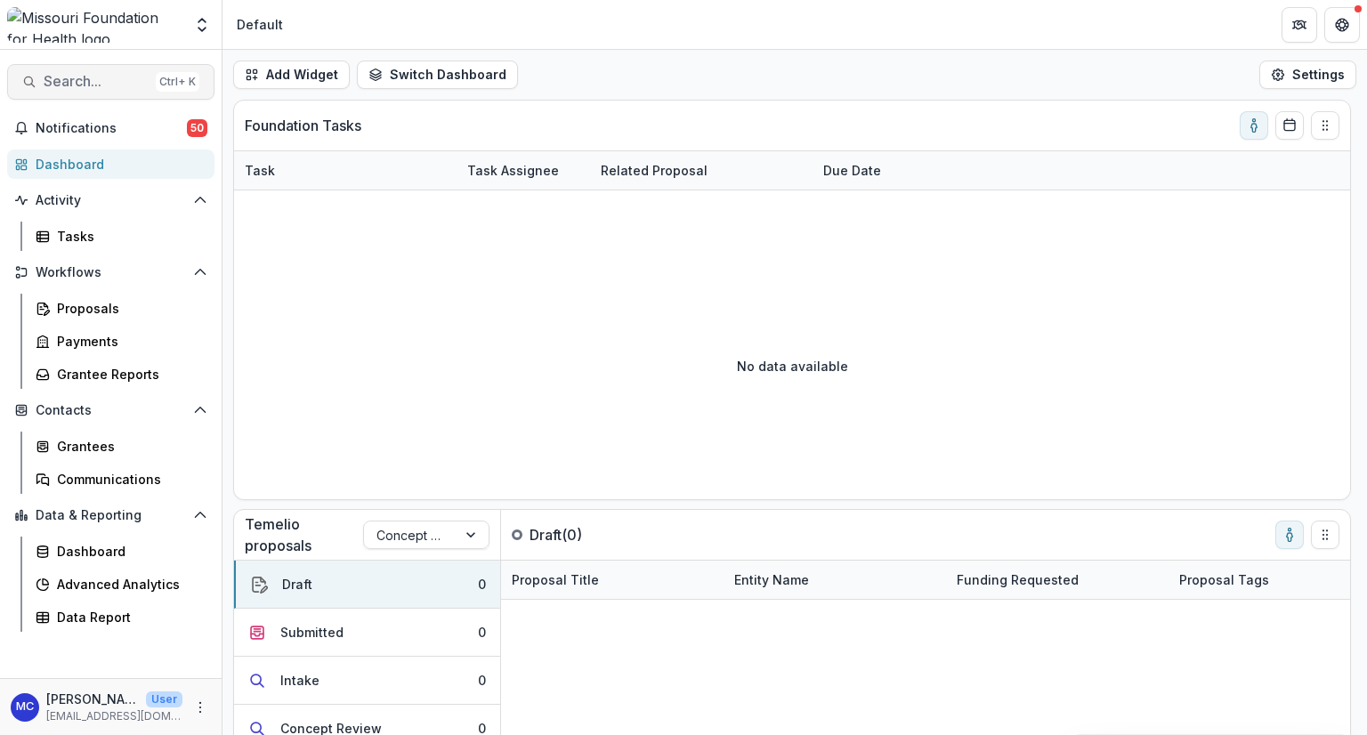
click at [118, 87] on span "Search..." at bounding box center [96, 81] width 105 height 17
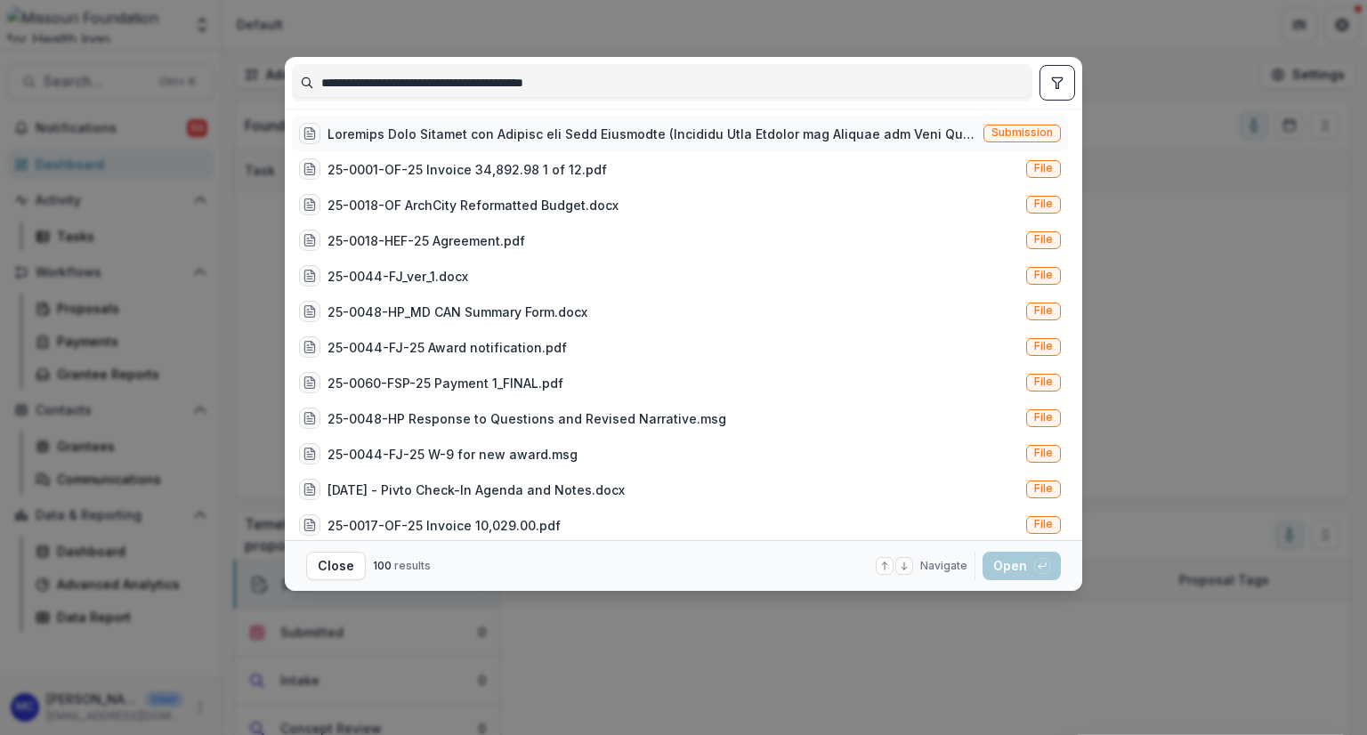
type input "**********"
click at [598, 131] on div at bounding box center [652, 134] width 649 height 19
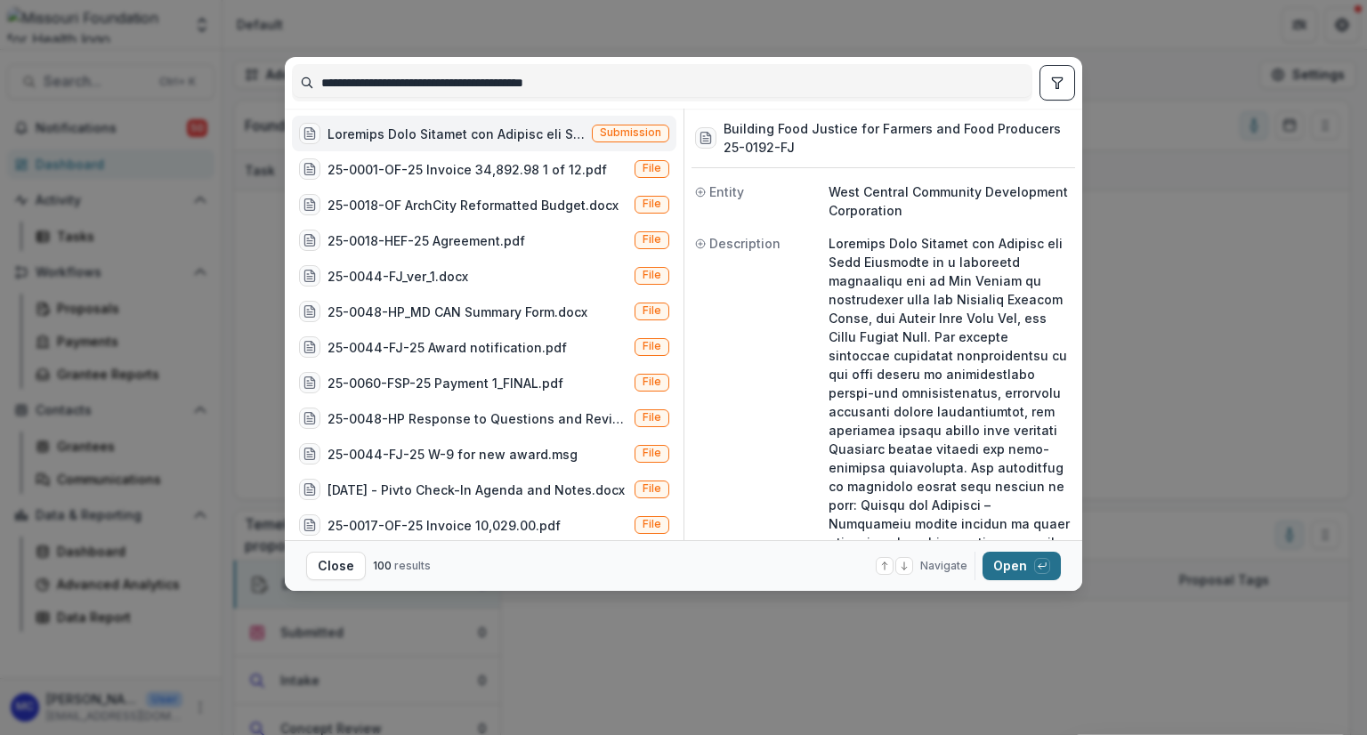
click at [1028, 559] on button "Open with enter key" at bounding box center [1022, 566] width 78 height 28
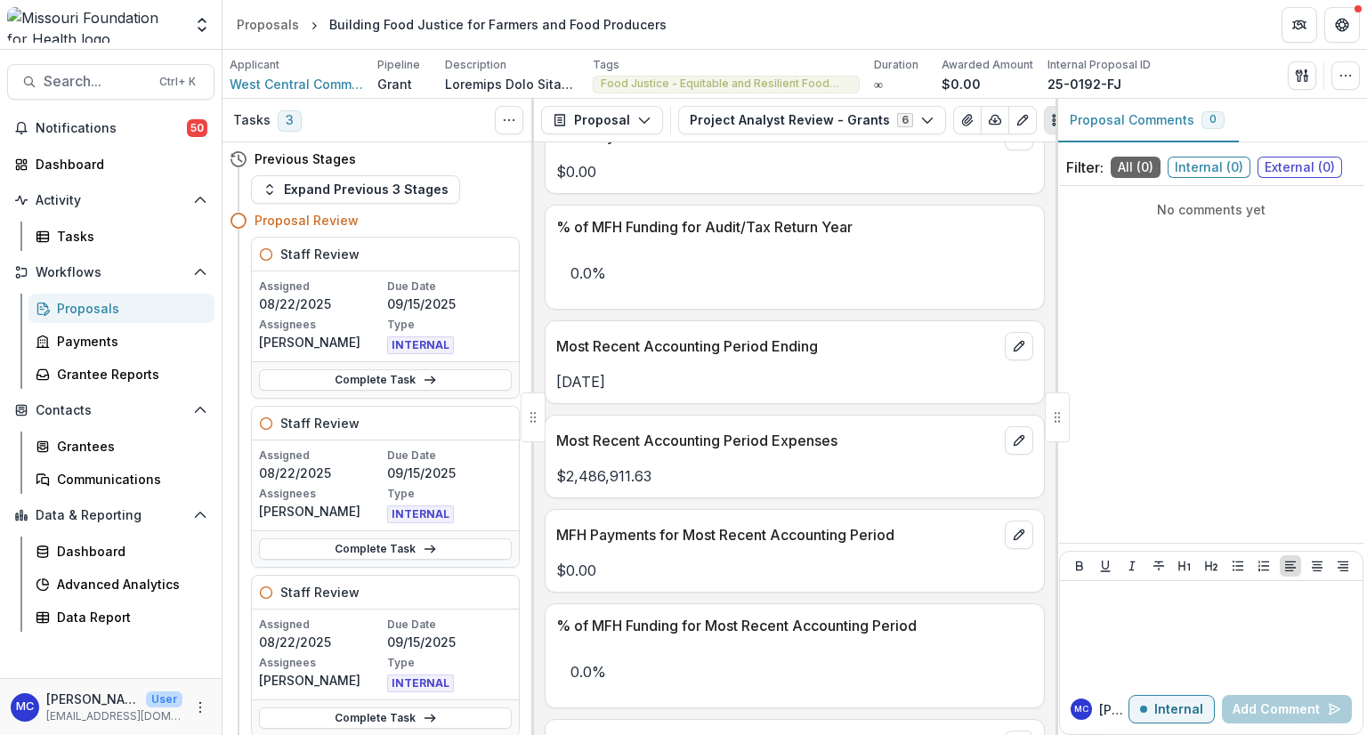
scroll to position [1944, 0]
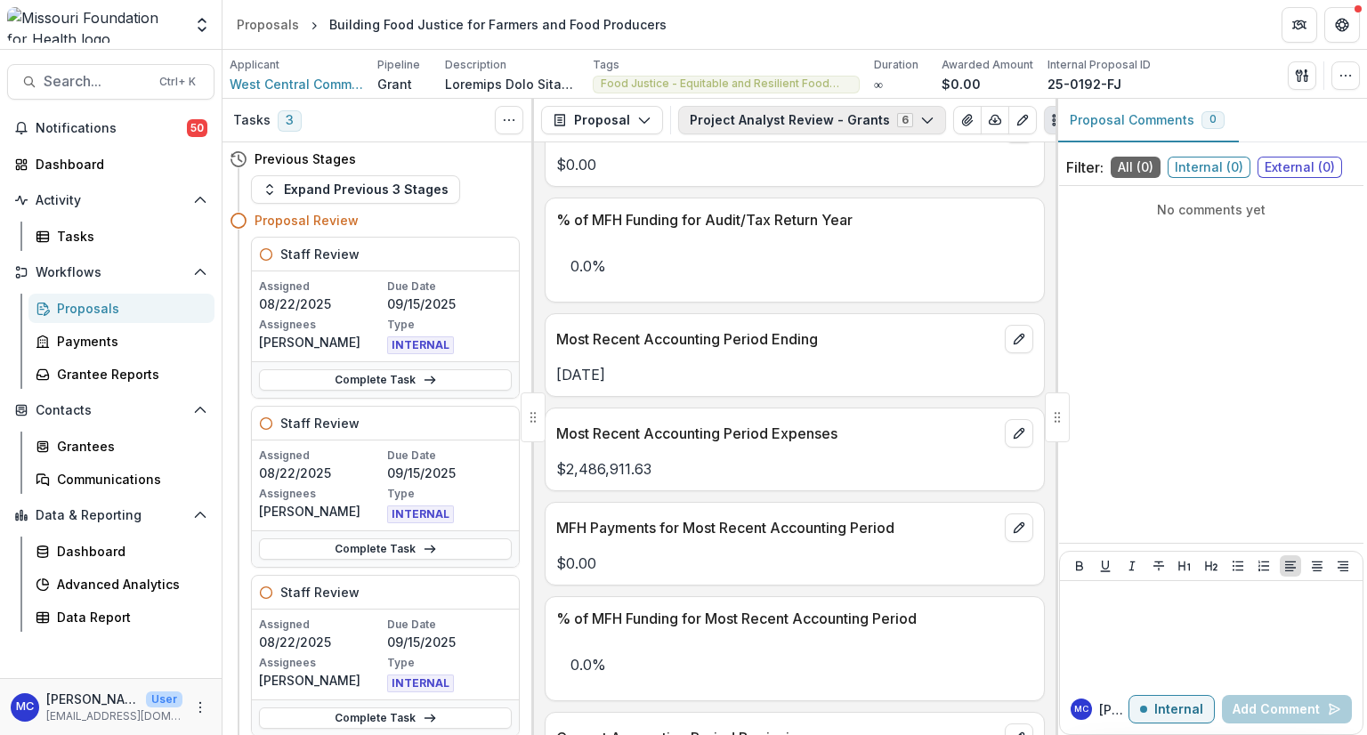
click at [758, 127] on button "Project Analyst Review - Grants 6" at bounding box center [812, 120] width 268 height 28
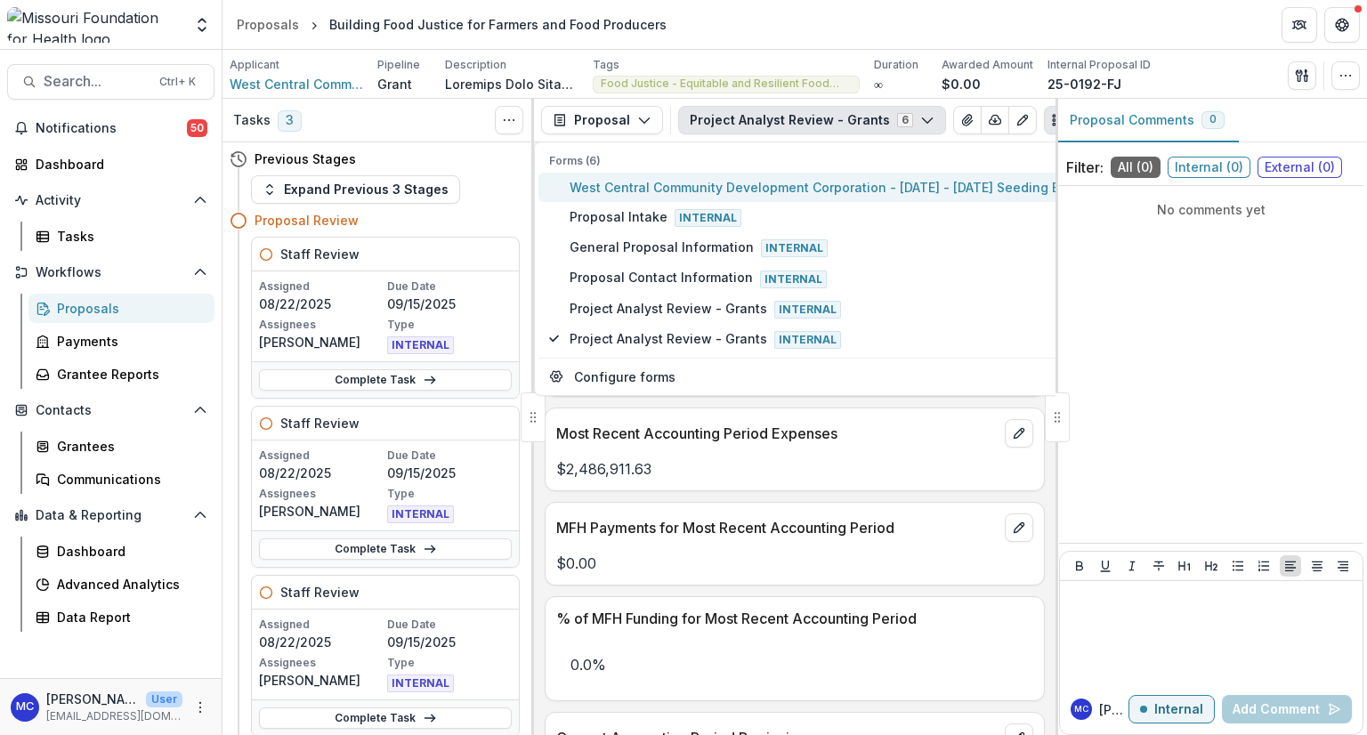
click at [743, 185] on span "West Central Community Development Corporation - [DATE] - [DATE] Seeding Equita…" at bounding box center [938, 187] width 737 height 19
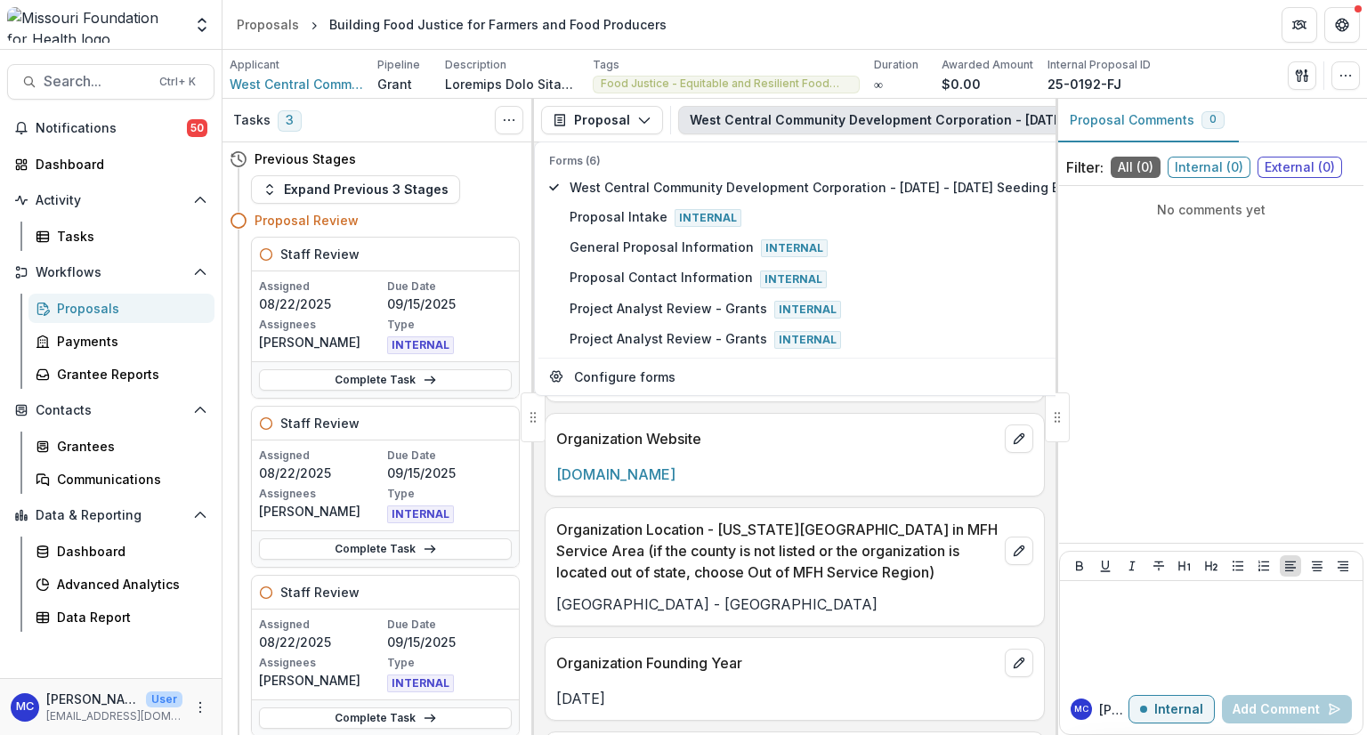
scroll to position [2455, 0]
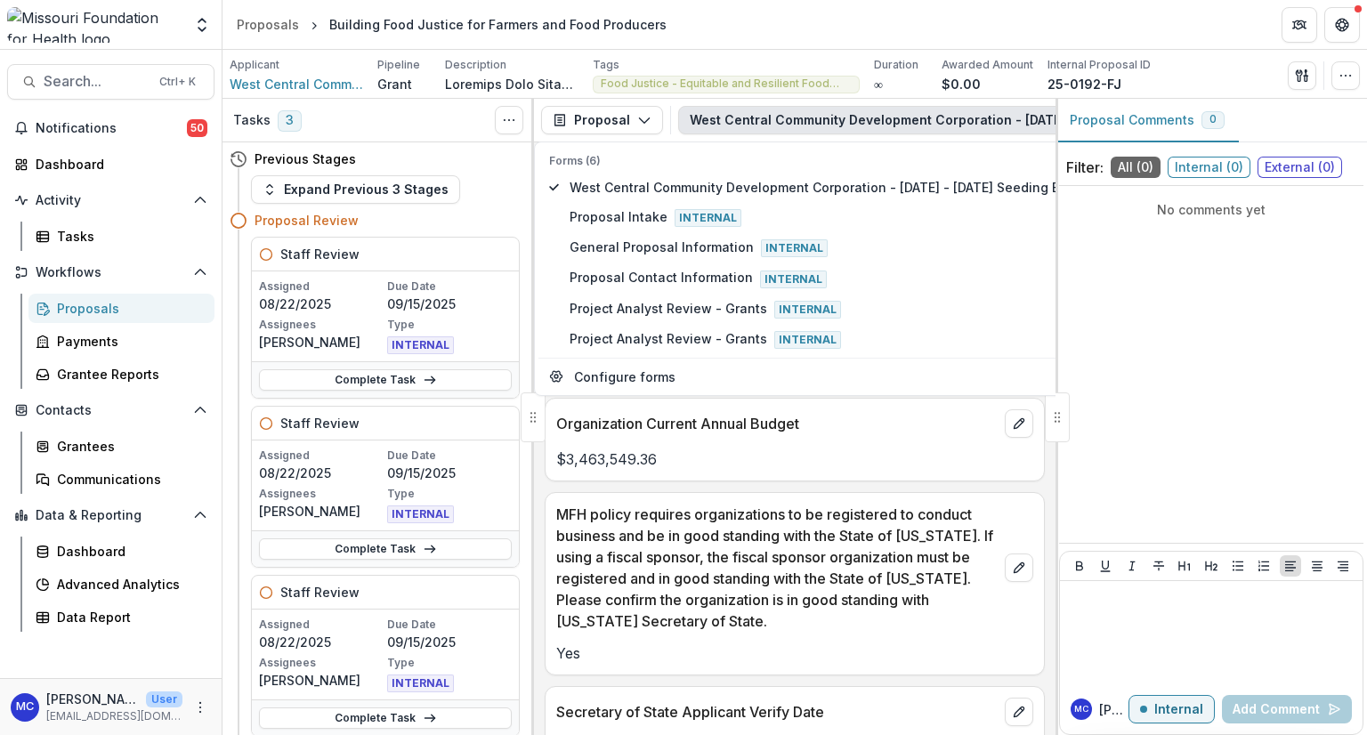
click at [538, 602] on div "**********" at bounding box center [795, 438] width 522 height 593
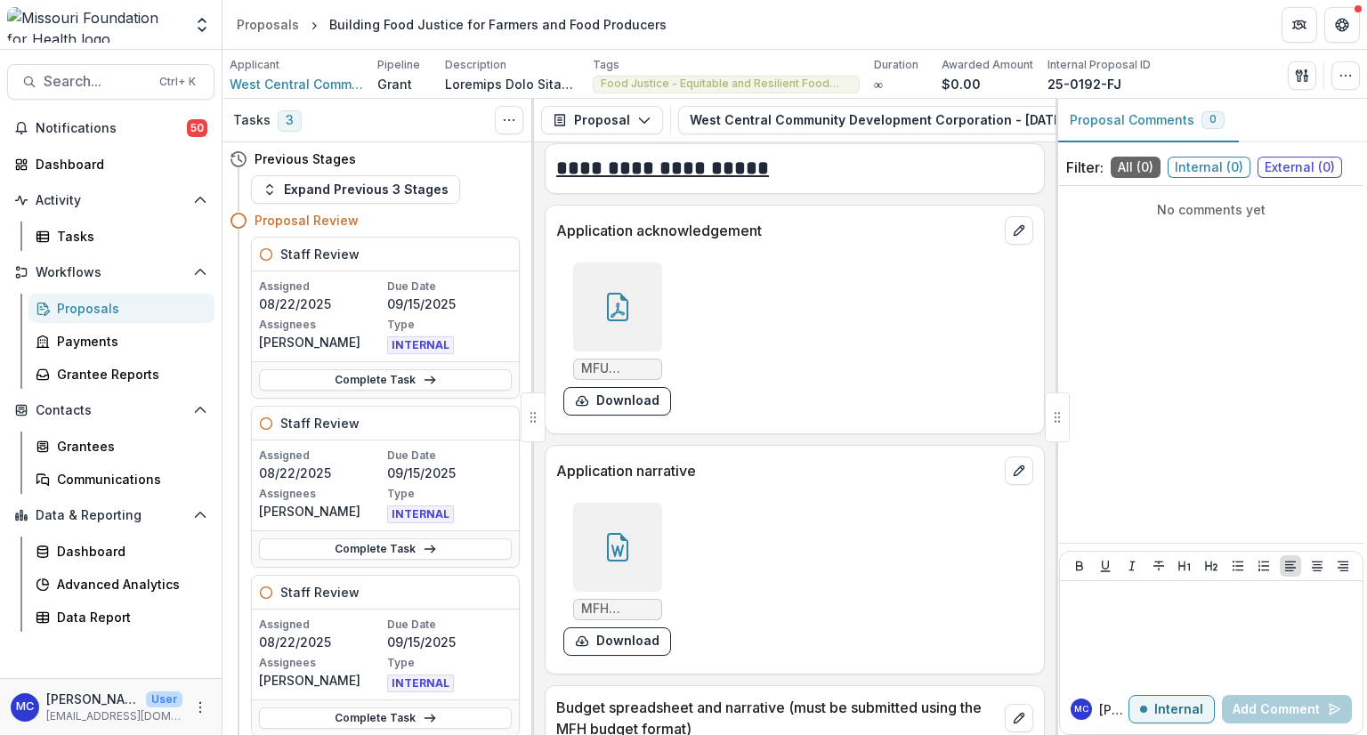
scroll to position [7034, 0]
click at [603, 532] on icon at bounding box center [617, 546] width 28 height 28
